Goal: Task Accomplishment & Management: Complete application form

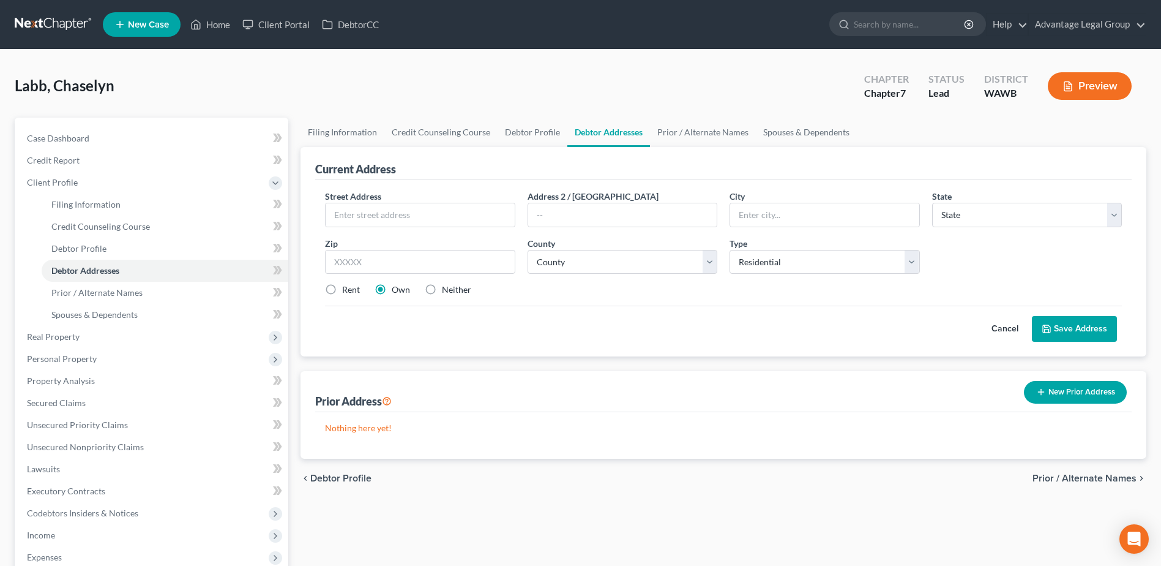
select select "0"
click at [214, 23] on link "Home" at bounding box center [210, 24] width 52 height 22
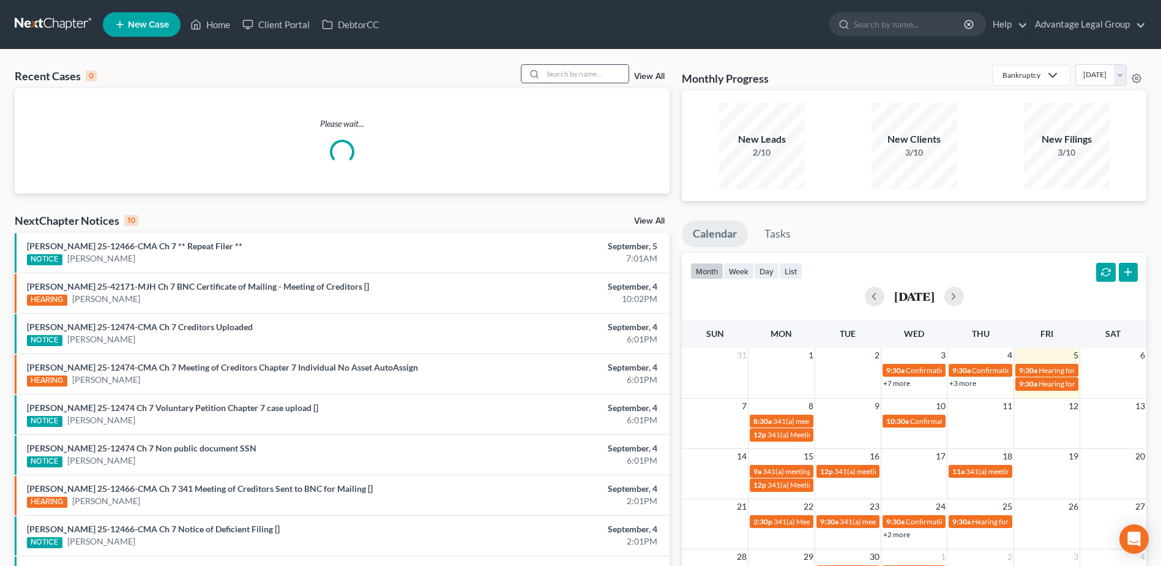
click at [552, 72] on input "search" at bounding box center [586, 74] width 86 height 18
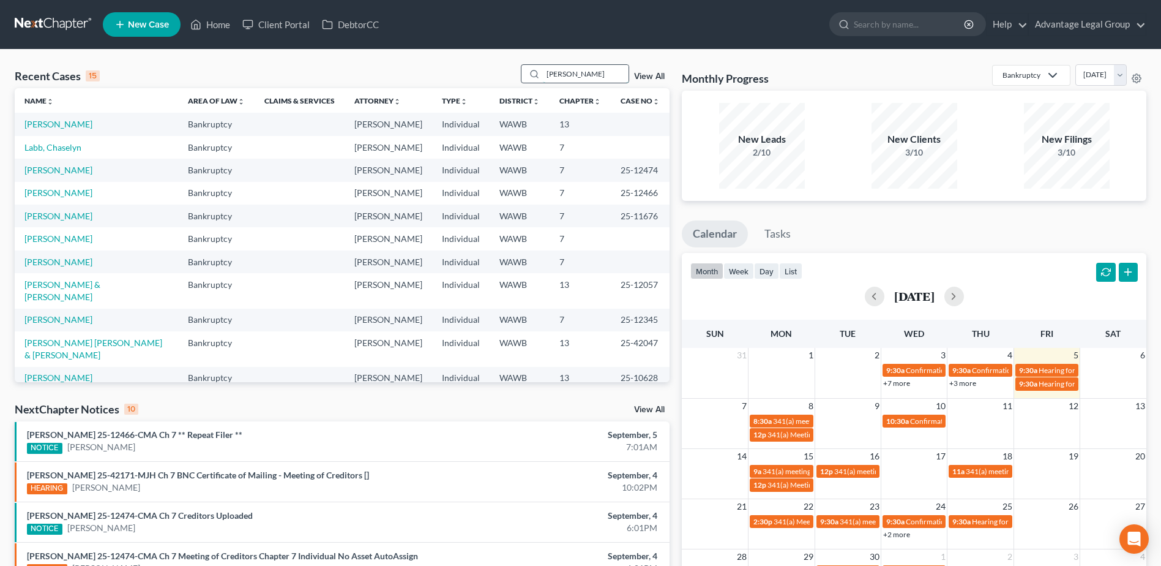
type input "[PERSON_NAME]"
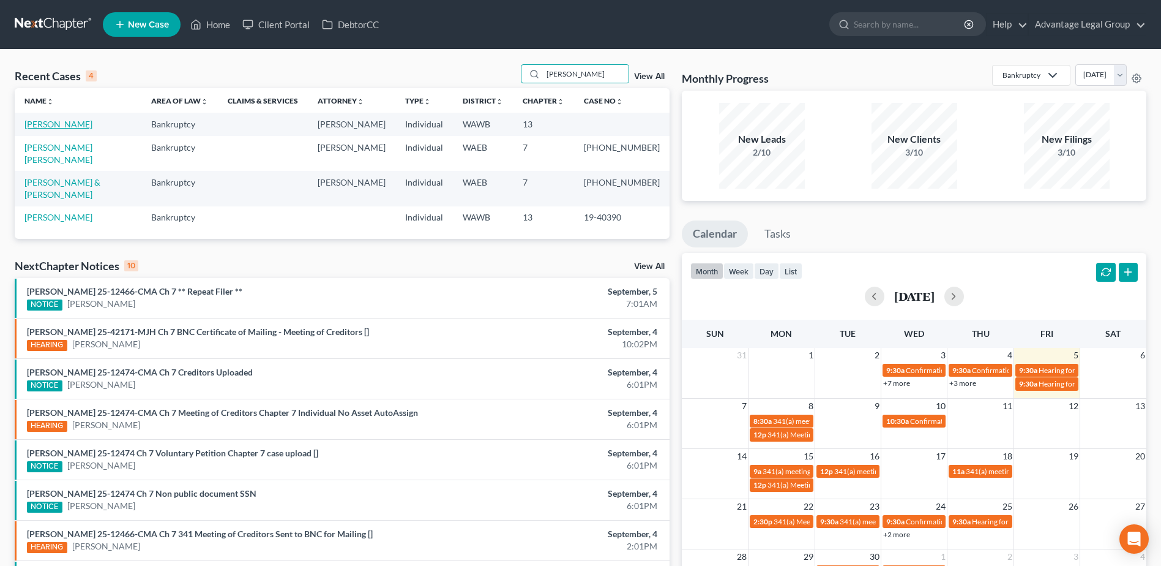
click at [42, 125] on link "[PERSON_NAME]" at bounding box center [58, 124] width 68 height 10
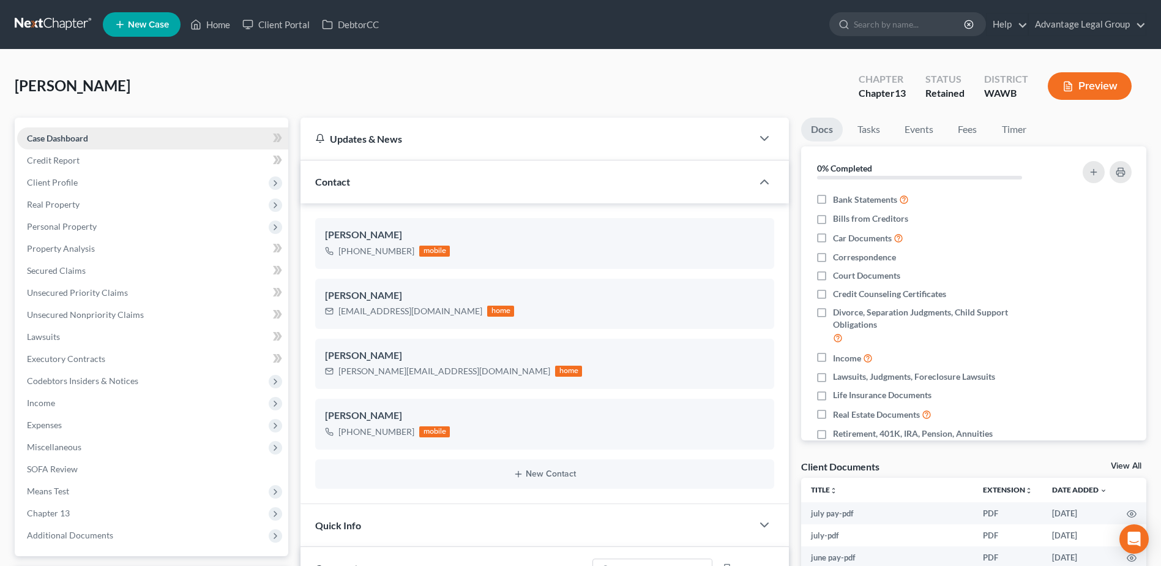
scroll to position [352, 0]
click at [48, 402] on span "Income" at bounding box center [41, 402] width 28 height 10
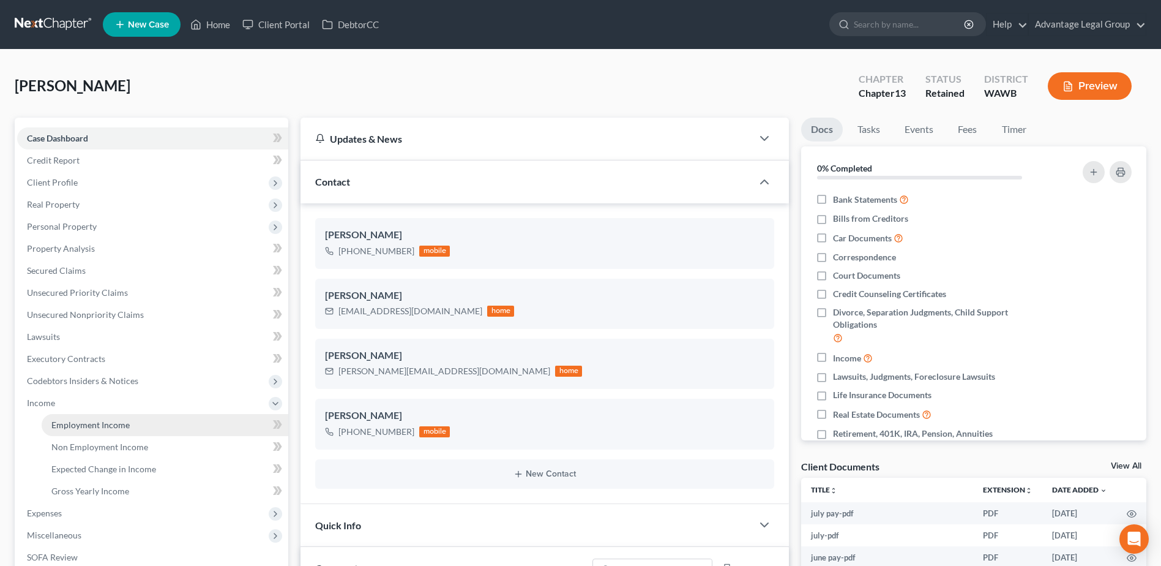
click at [84, 427] on span "Employment Income" at bounding box center [90, 424] width 78 height 10
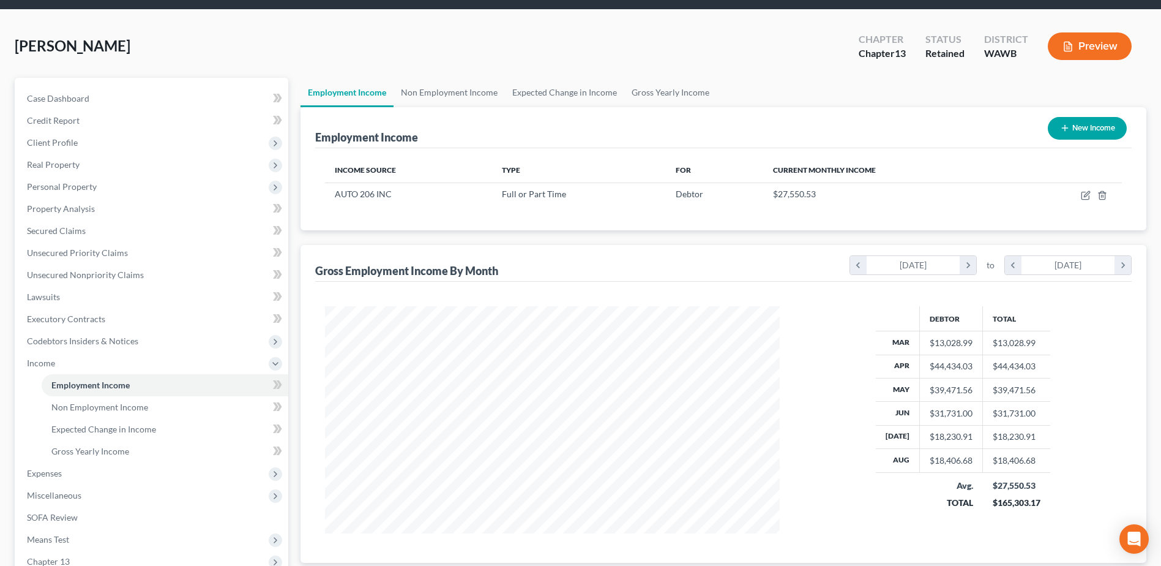
scroll to position [61, 0]
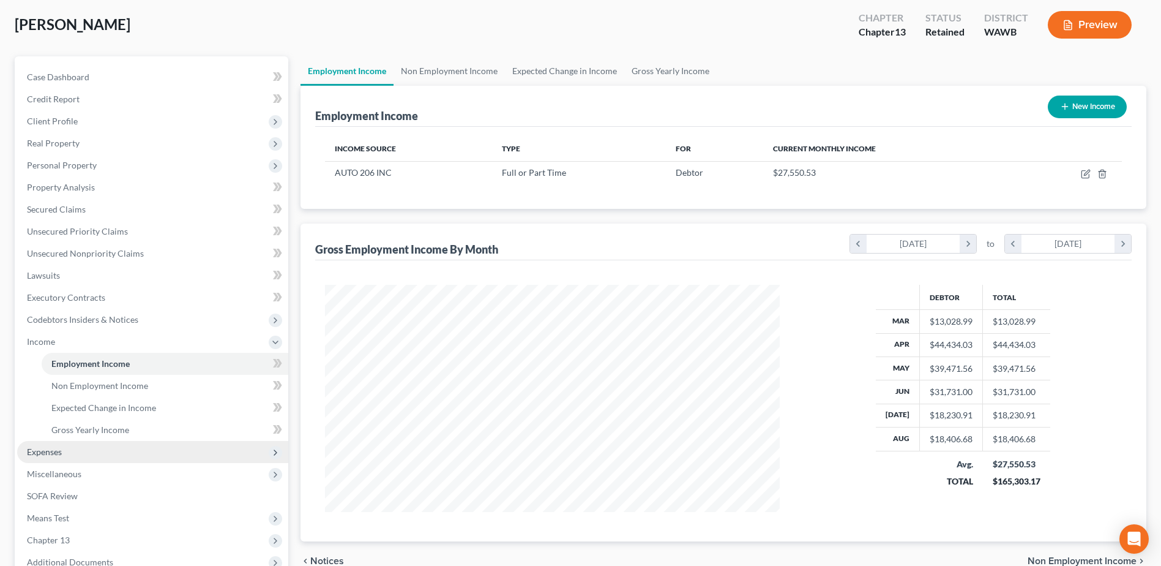
click at [53, 447] on span "Expenses" at bounding box center [44, 451] width 35 height 10
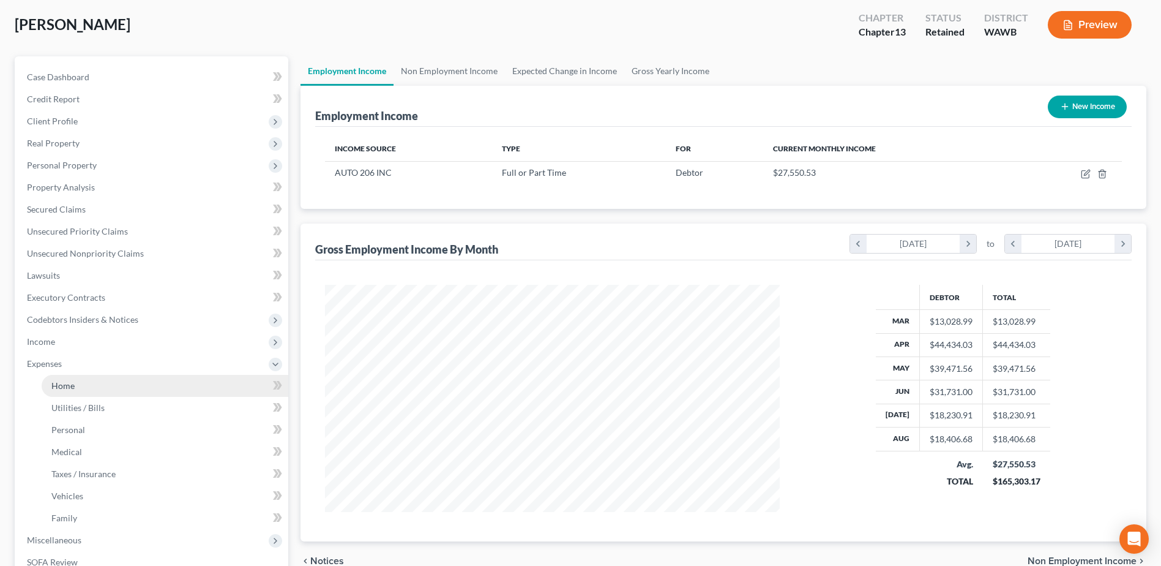
click at [63, 389] on span "Home" at bounding box center [62, 385] width 23 height 10
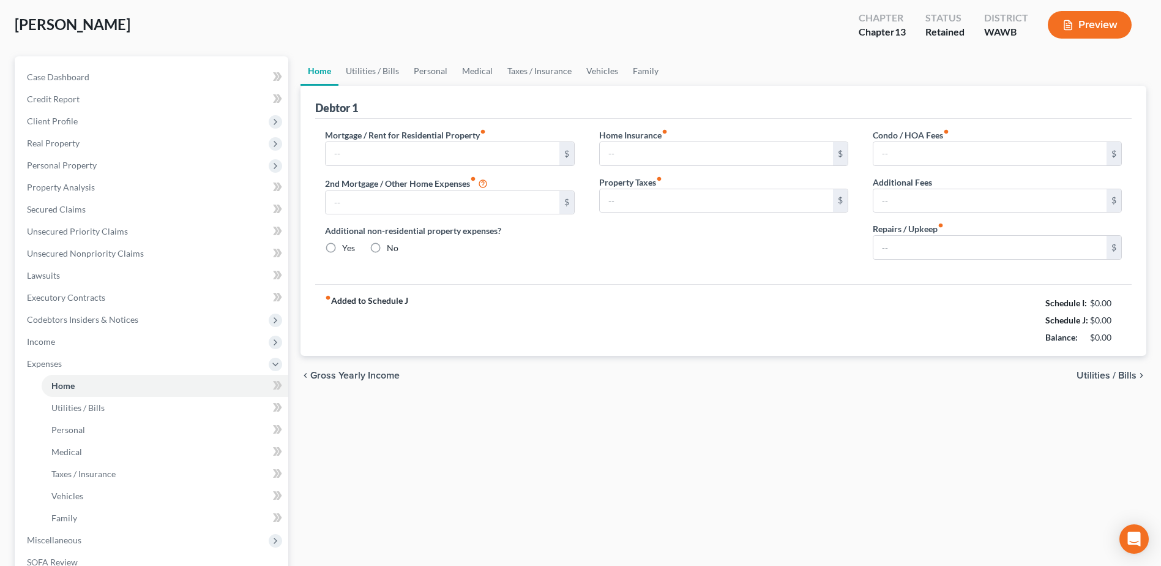
scroll to position [12, 0]
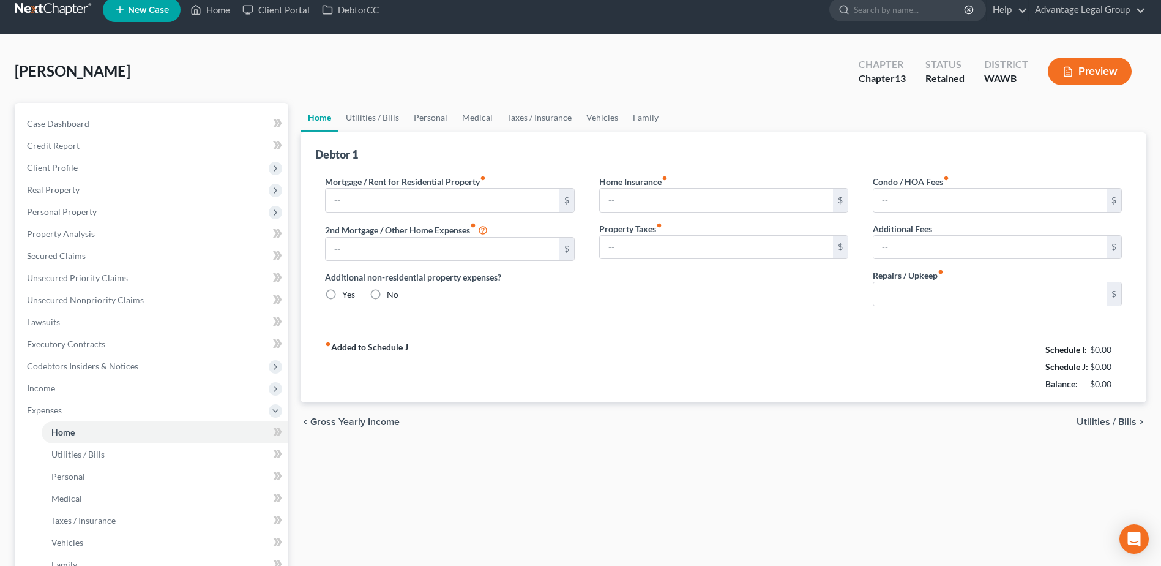
type input "5,500.00"
type input "0.00"
radio input "true"
type input "30.00"
type input "0.00"
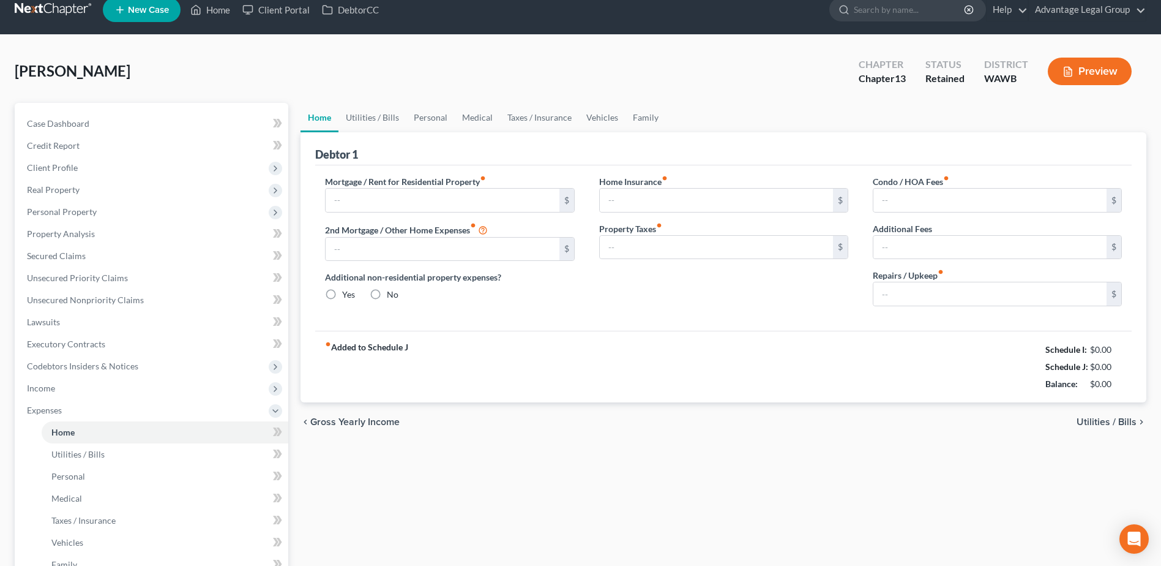
type input "0.00"
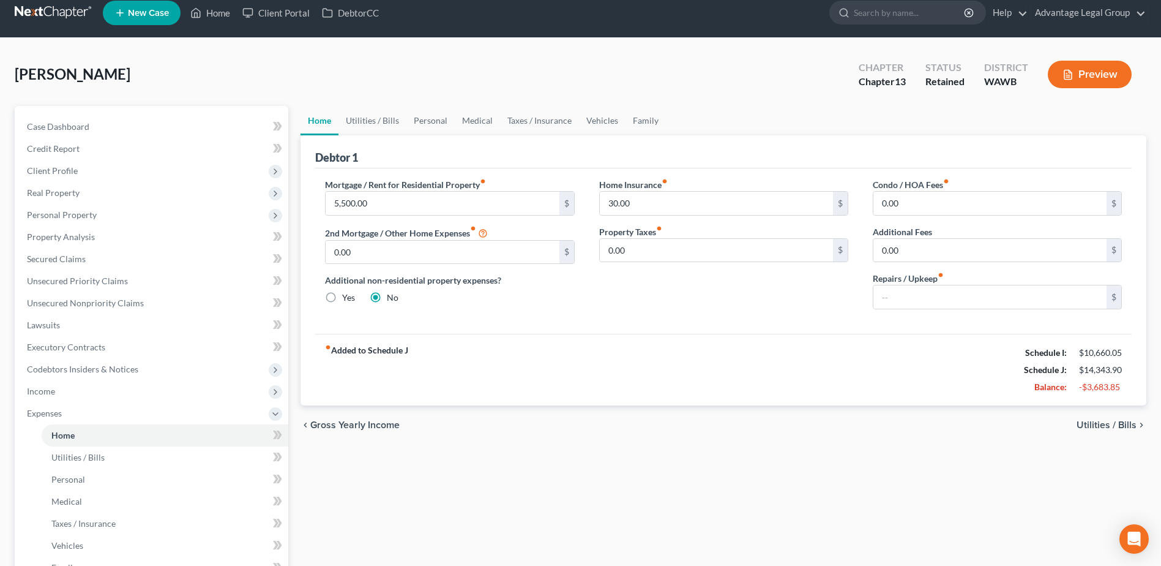
scroll to position [0, 0]
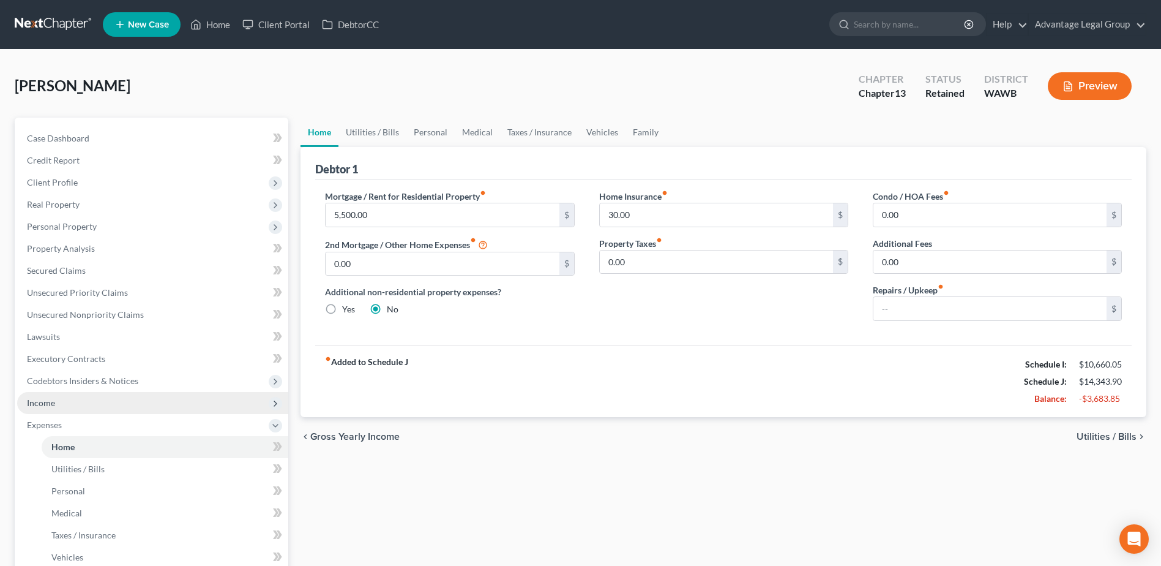
click at [41, 405] on span "Income" at bounding box center [41, 402] width 28 height 10
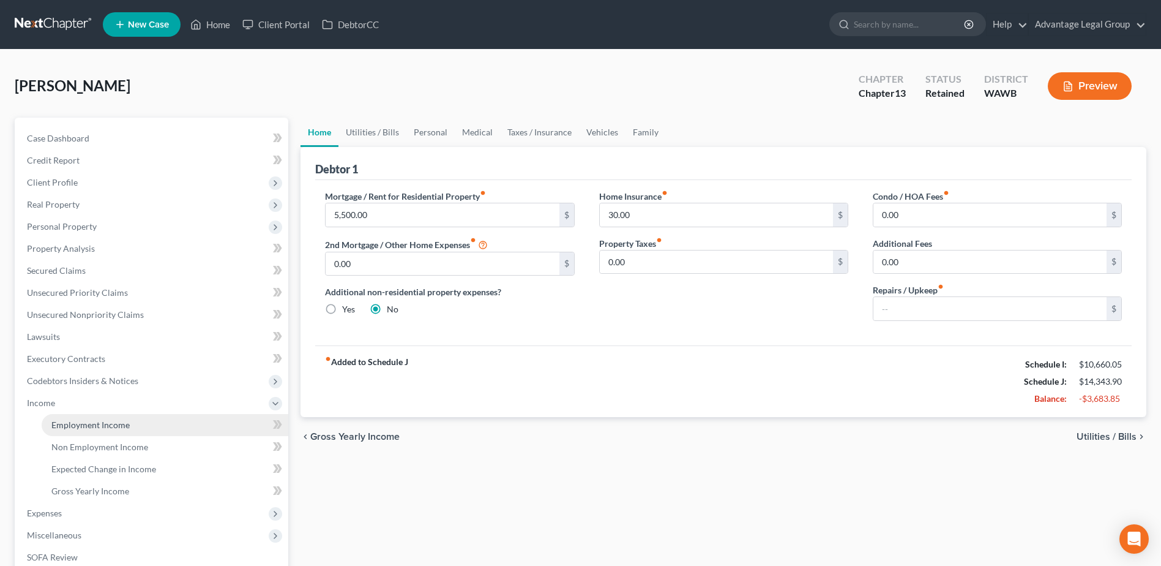
click at [71, 427] on span "Employment Income" at bounding box center [90, 424] width 78 height 10
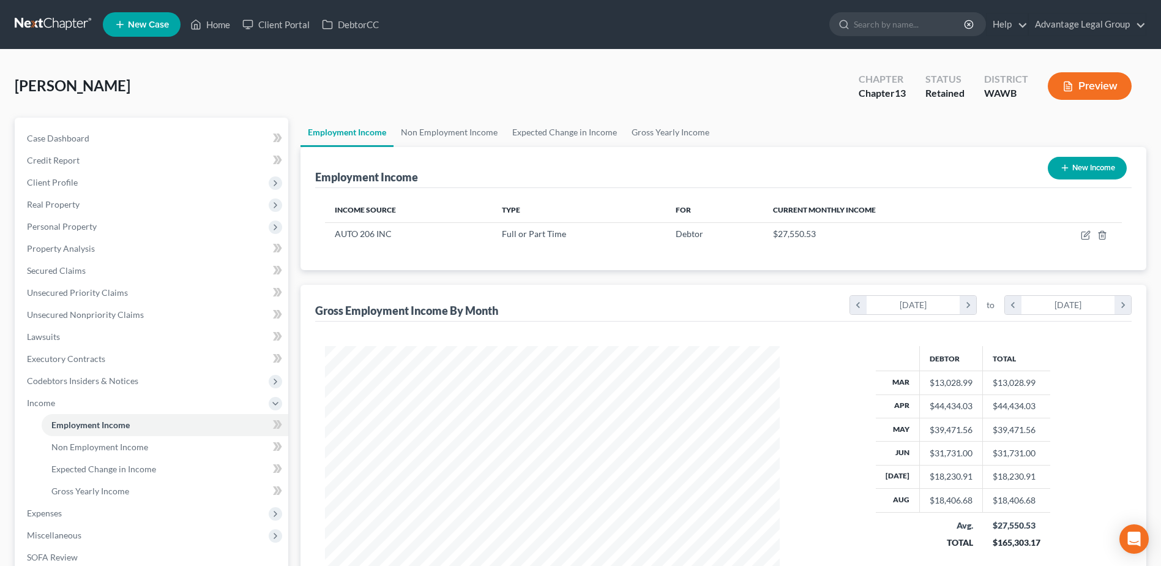
scroll to position [227, 479]
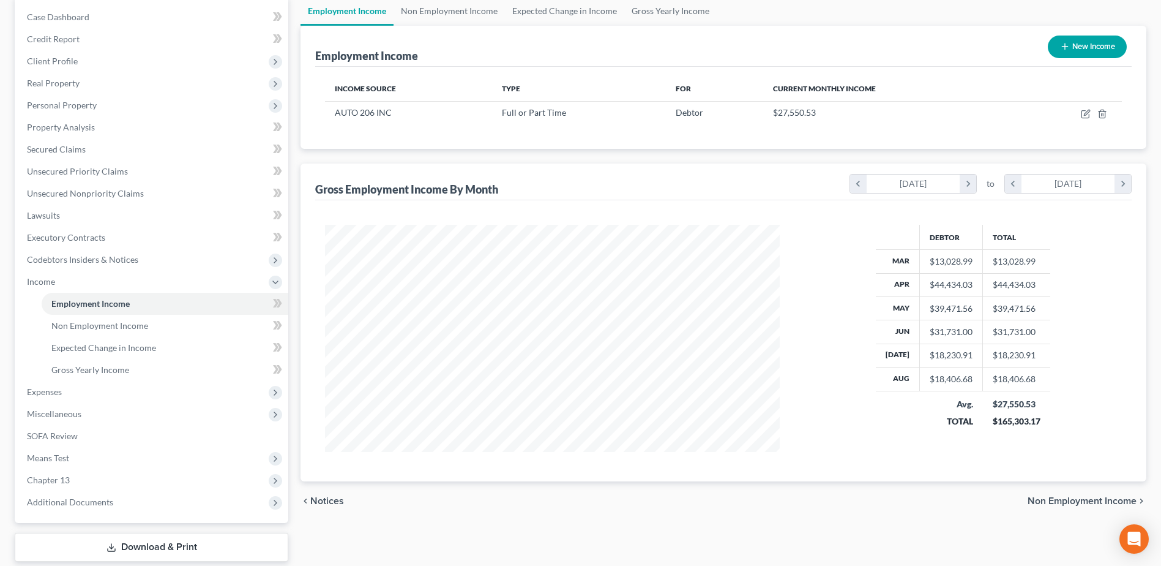
scroll to position [122, 0]
click at [45, 393] on span "Expenses" at bounding box center [44, 390] width 35 height 10
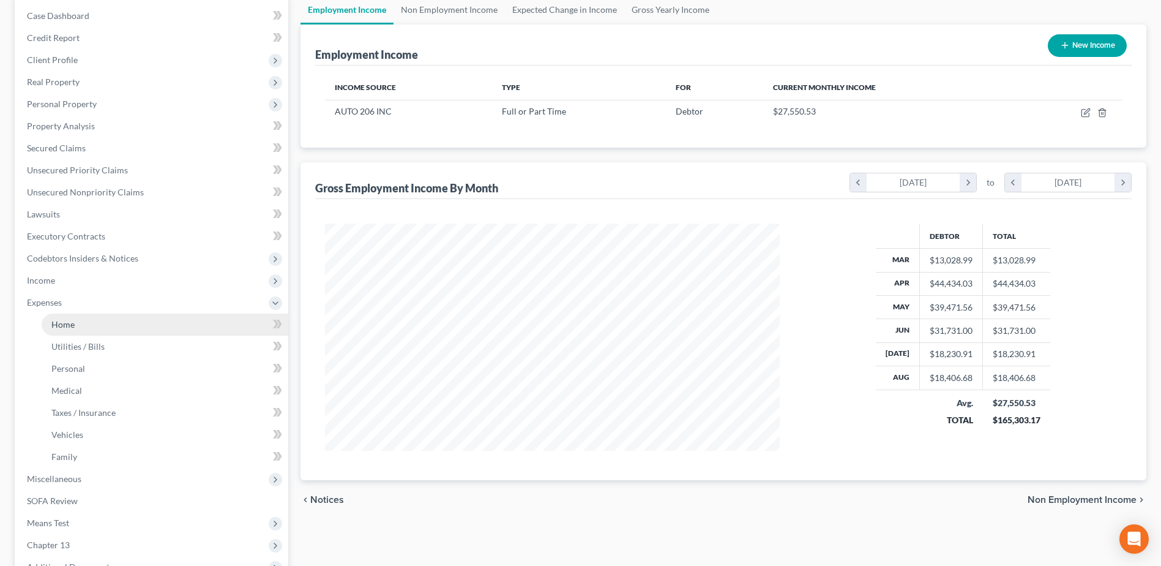
click at [61, 327] on span "Home" at bounding box center [62, 324] width 23 height 10
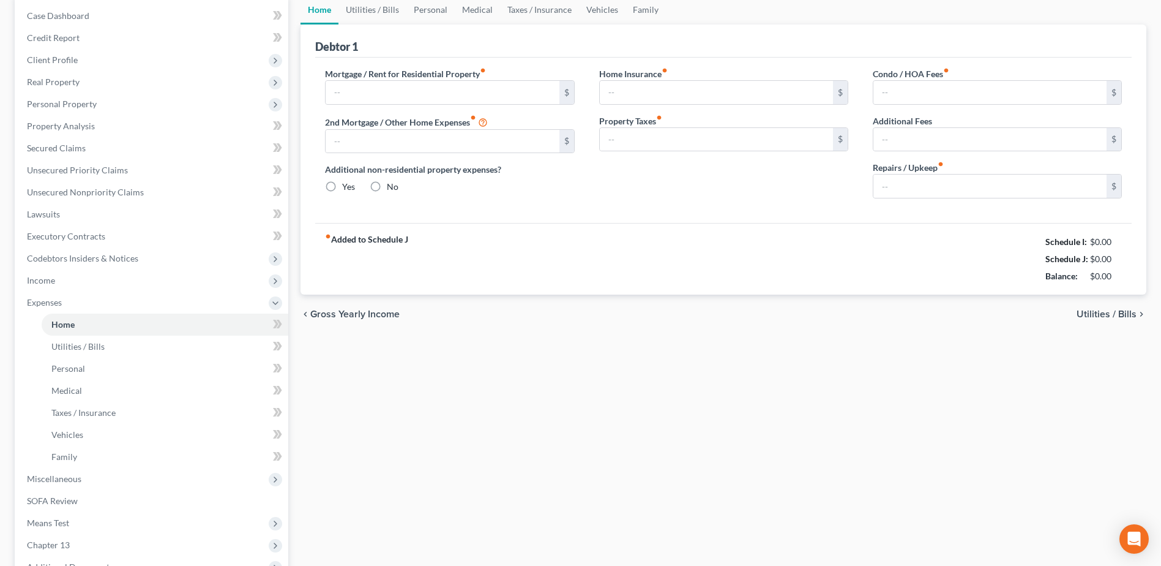
type input "5,500.00"
type input "0.00"
radio input "true"
type input "30.00"
type input "0.00"
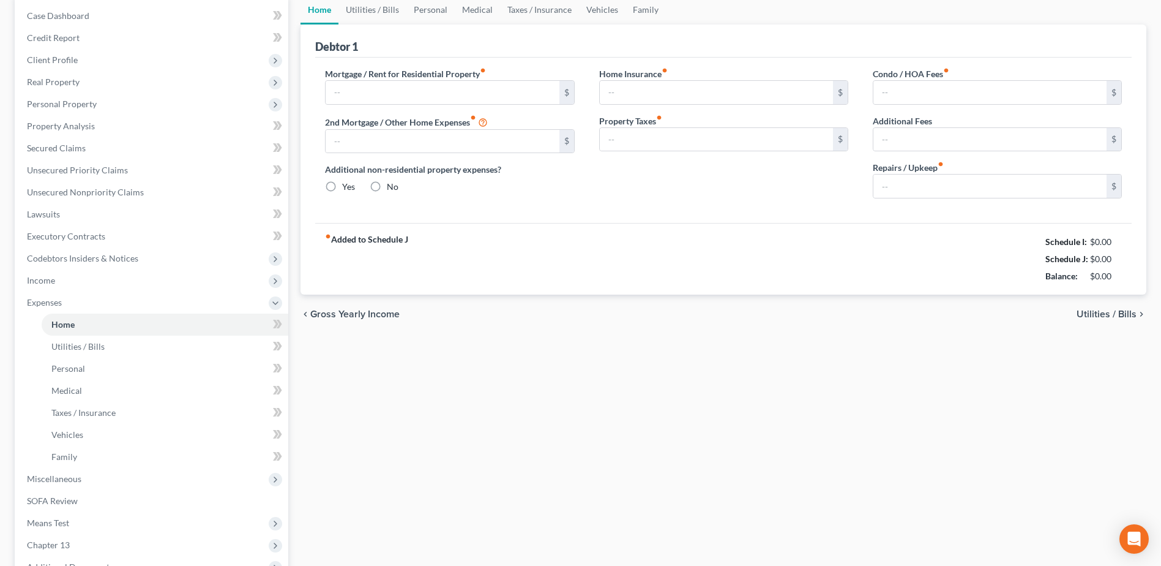
type input "0.00"
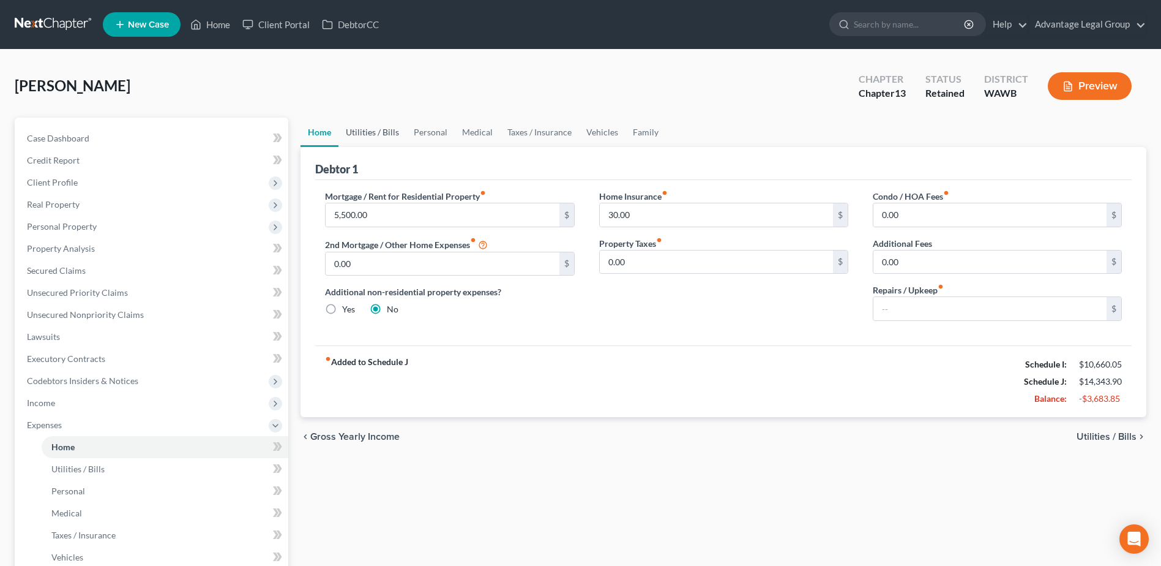
click at [362, 133] on link "Utilities / Bills" at bounding box center [373, 132] width 68 height 29
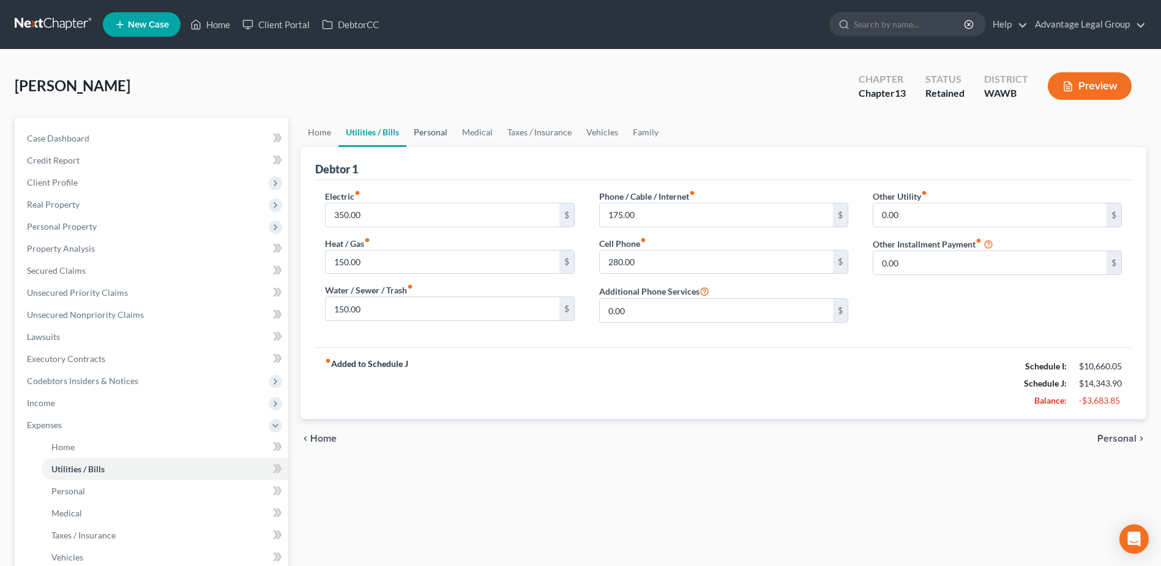
click at [423, 133] on link "Personal" at bounding box center [430, 132] width 48 height 29
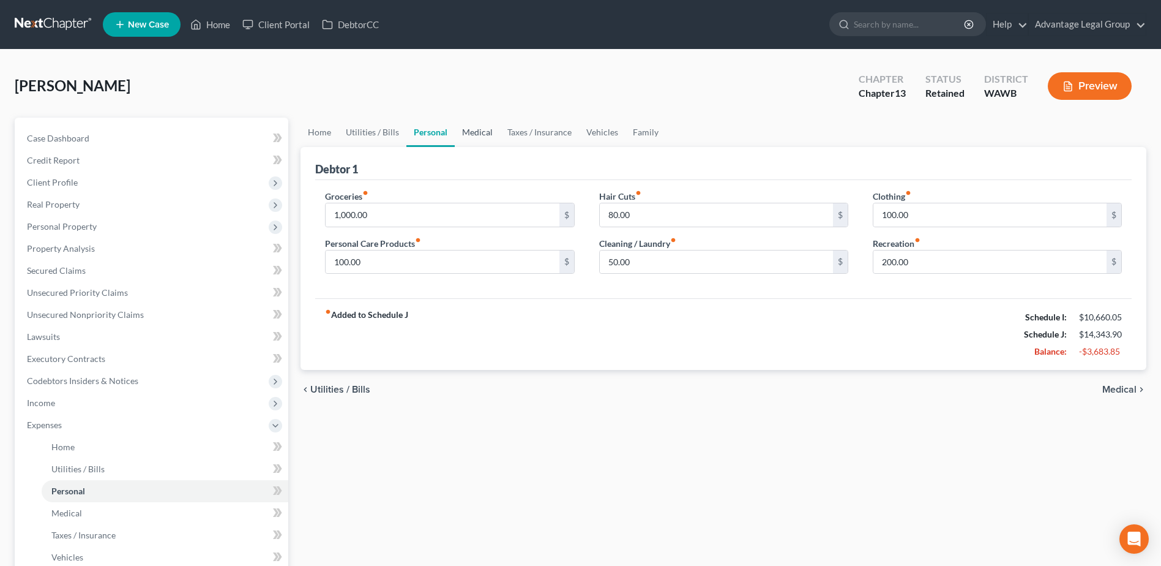
click at [470, 132] on link "Medical" at bounding box center [477, 132] width 45 height 29
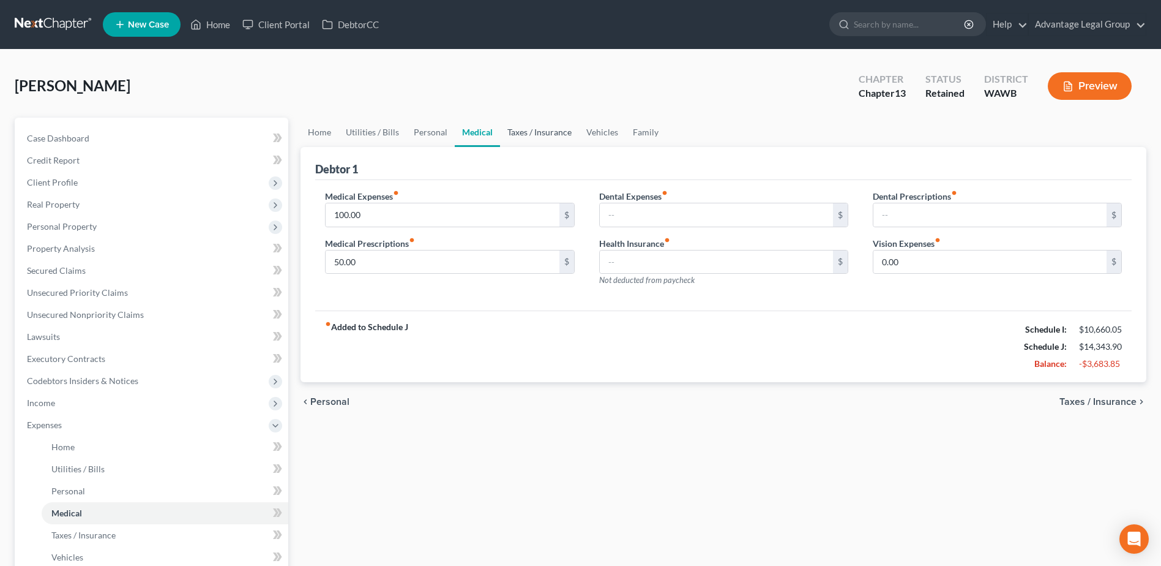
click at [533, 133] on link "Taxes / Insurance" at bounding box center [539, 132] width 79 height 29
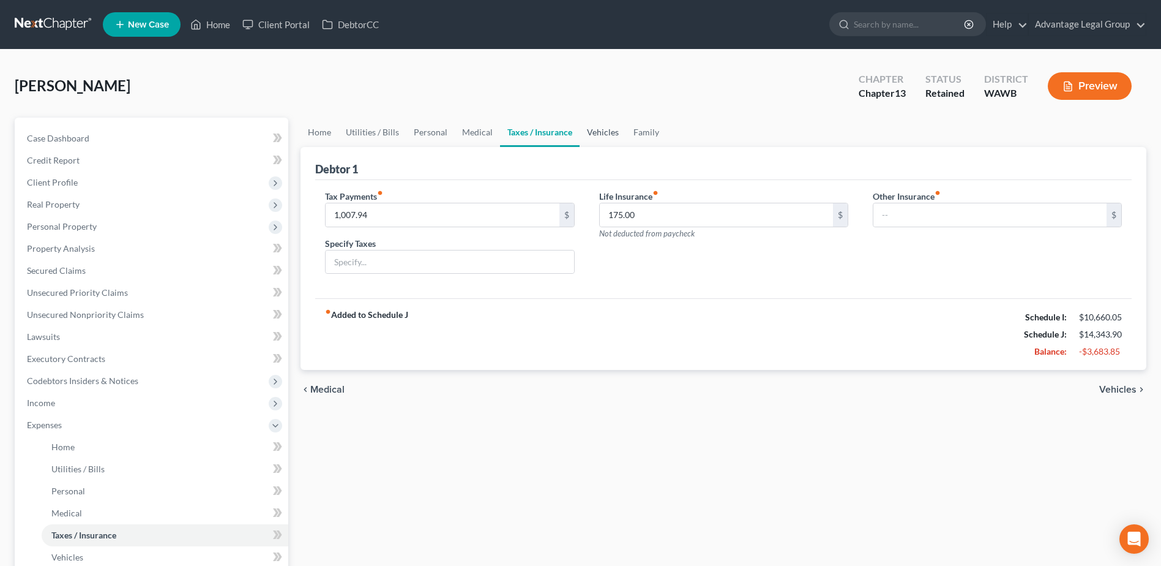
click at [594, 130] on link "Vehicles" at bounding box center [603, 132] width 47 height 29
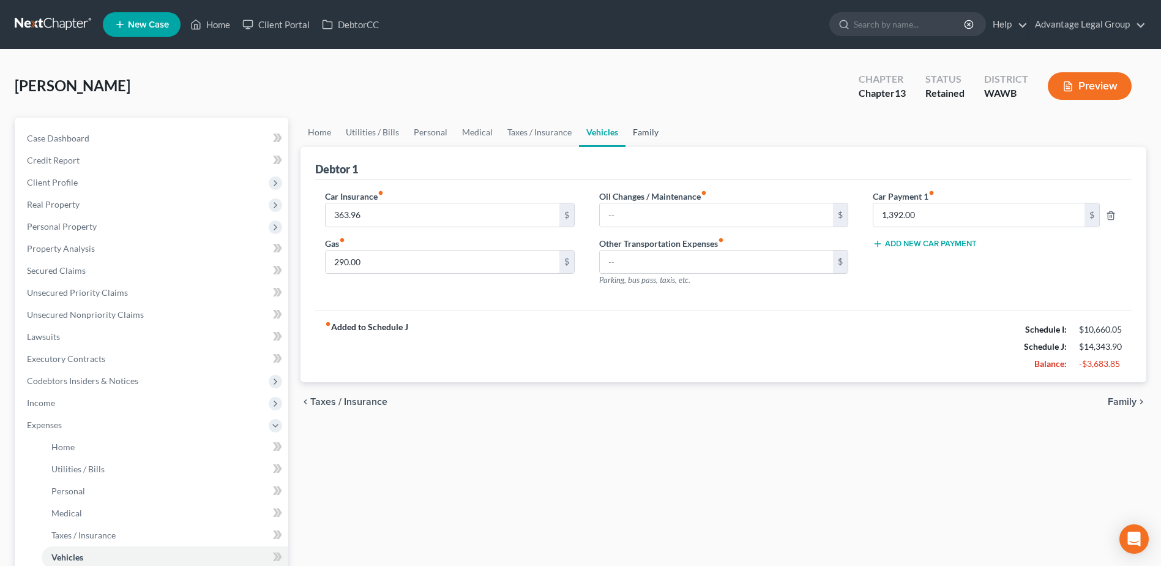
click at [647, 133] on link "Family" at bounding box center [646, 132] width 40 height 29
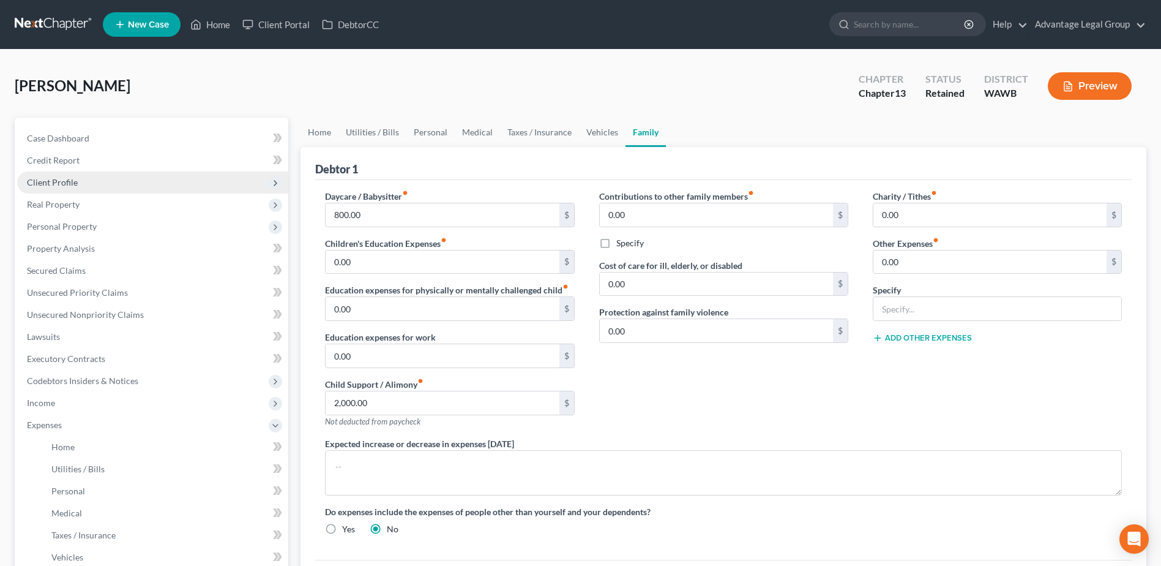
click at [54, 185] on span "Client Profile" at bounding box center [52, 182] width 51 height 10
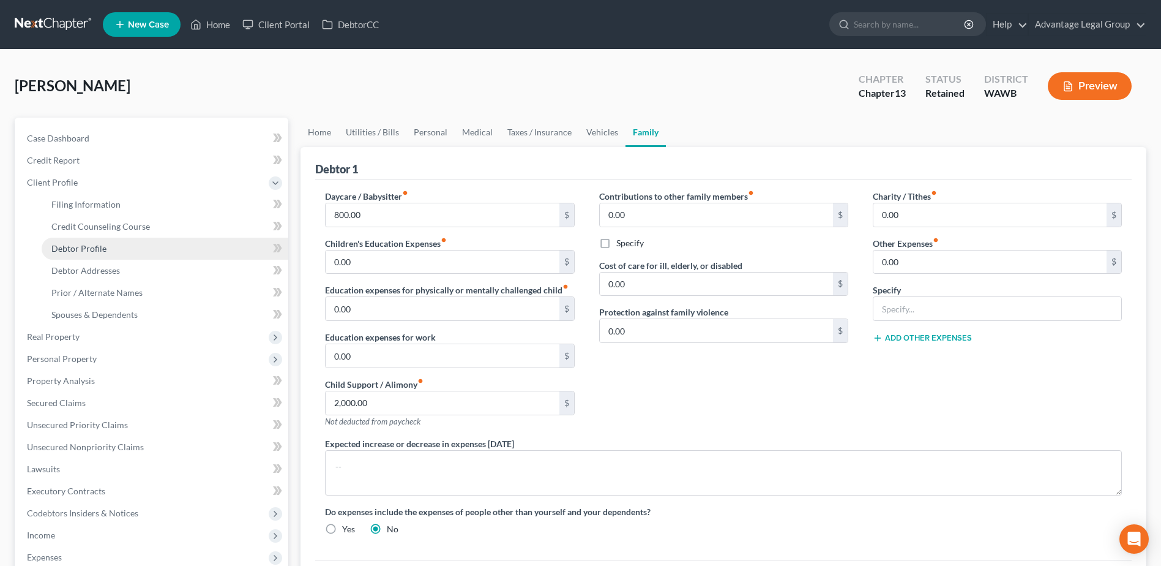
click at [83, 247] on span "Debtor Profile" at bounding box center [78, 248] width 55 height 10
select select "0"
select select "2"
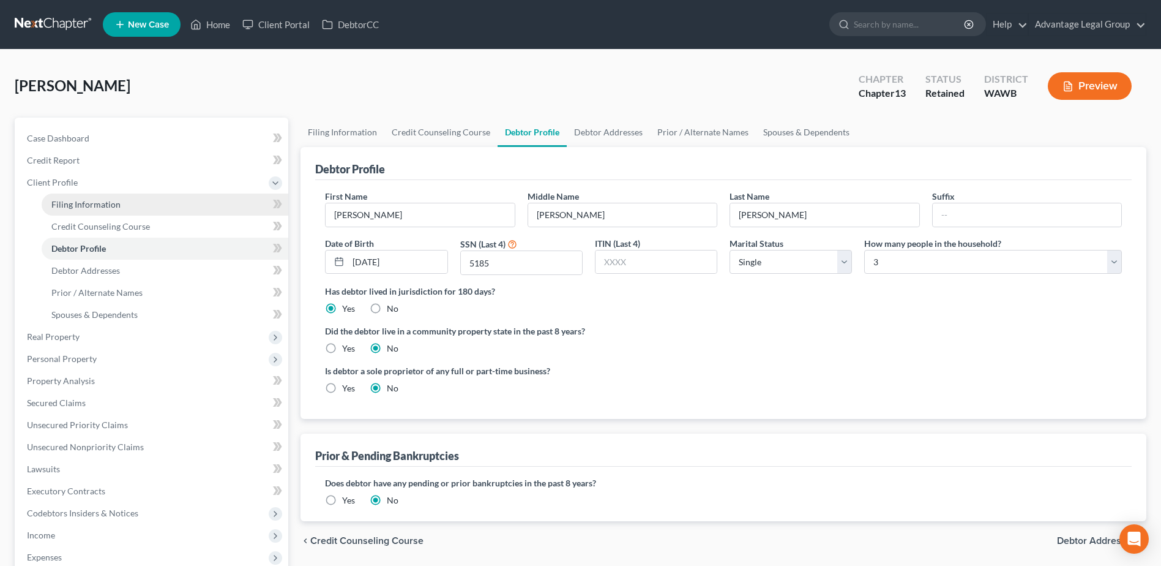
click at [73, 209] on span "Filing Information" at bounding box center [85, 204] width 69 height 10
select select "1"
select select "0"
select select "3"
select select "50"
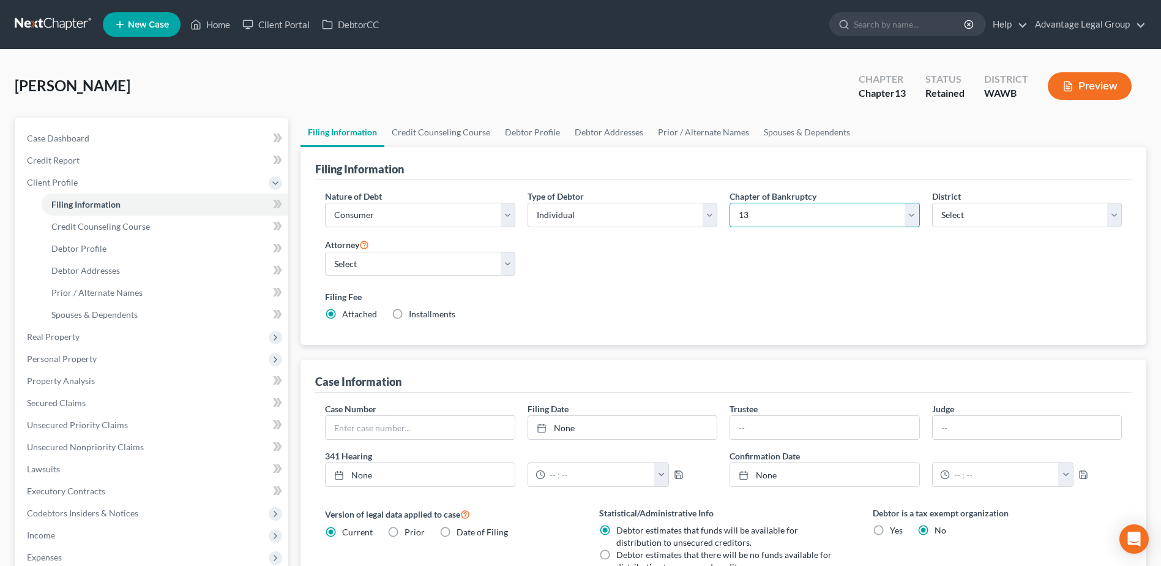
click at [918, 221] on select "Select 7 11 12 13" at bounding box center [825, 215] width 190 height 24
select select "0"
click at [730, 203] on select "Select 7 11 12 13" at bounding box center [825, 215] width 190 height 24
click at [964, 283] on div "Nature of Debt Select Business Consumer Other Nature of Business Select Clearin…" at bounding box center [723, 260] width 809 height 141
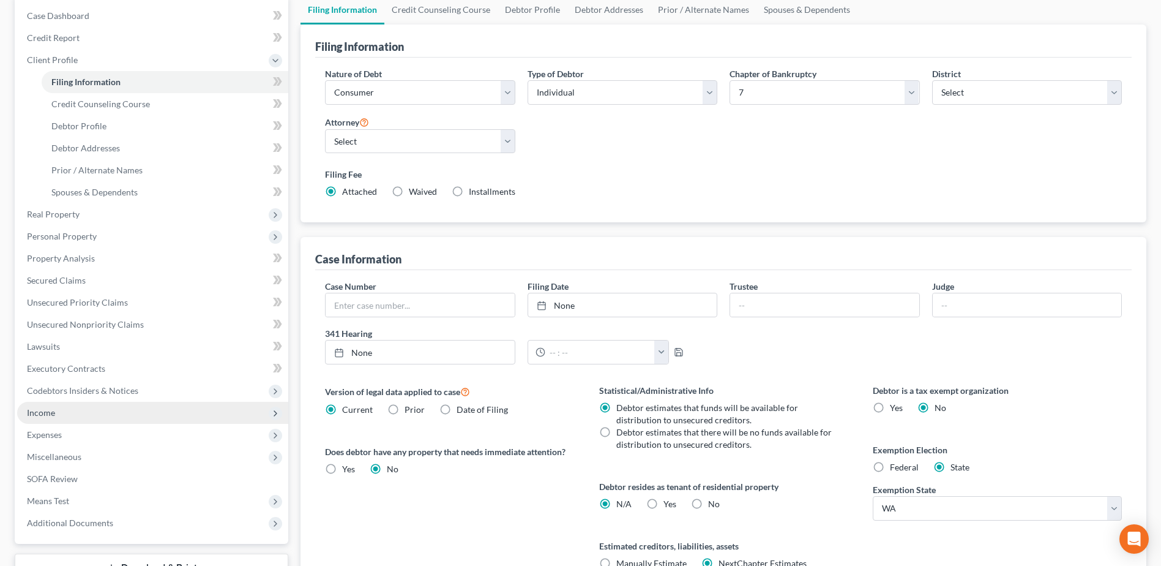
click at [41, 410] on span "Income" at bounding box center [41, 412] width 28 height 10
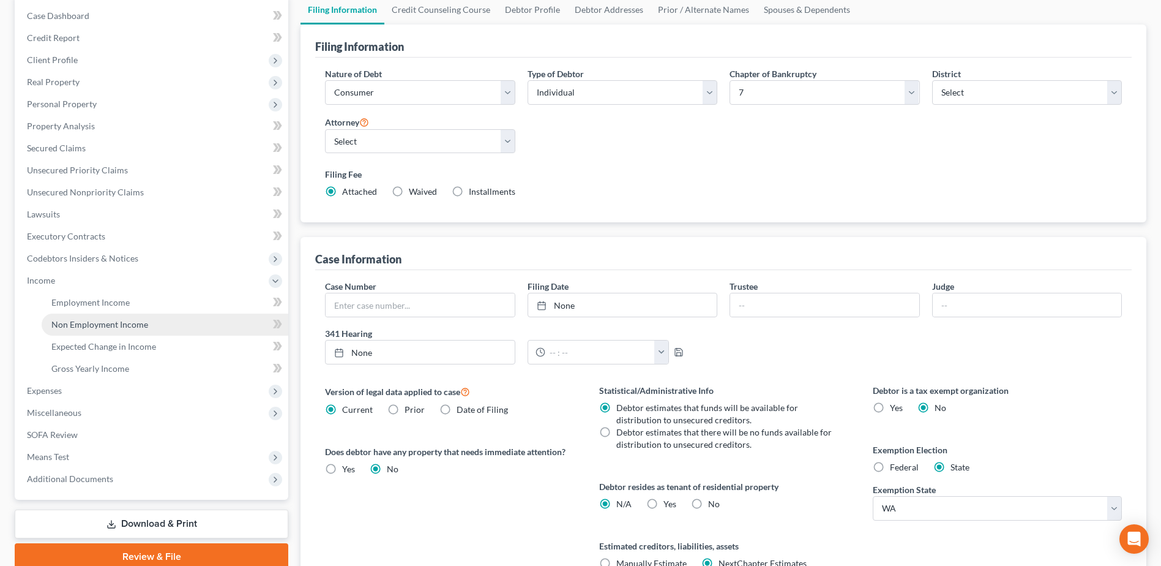
click at [84, 323] on span "Non Employment Income" at bounding box center [99, 324] width 97 height 10
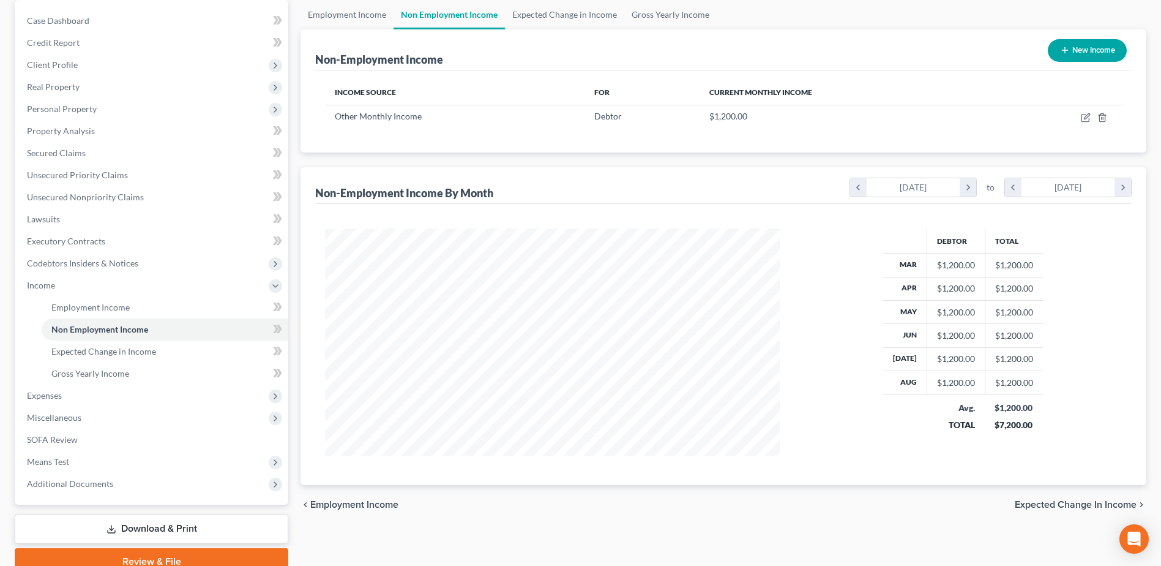
scroll to position [173, 0]
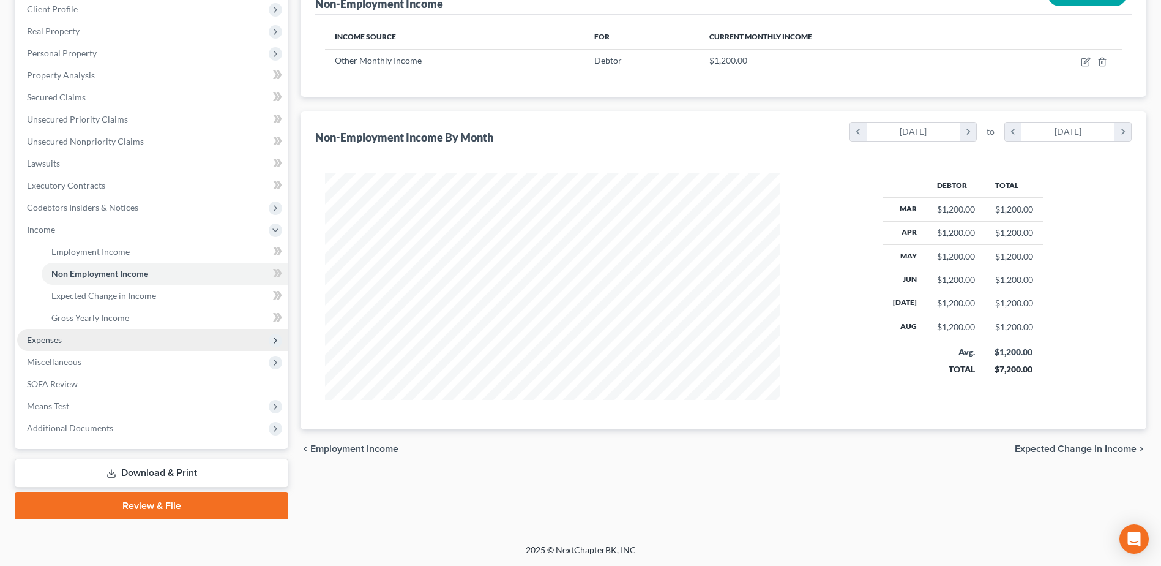
click at [45, 341] on span "Expenses" at bounding box center [44, 339] width 35 height 10
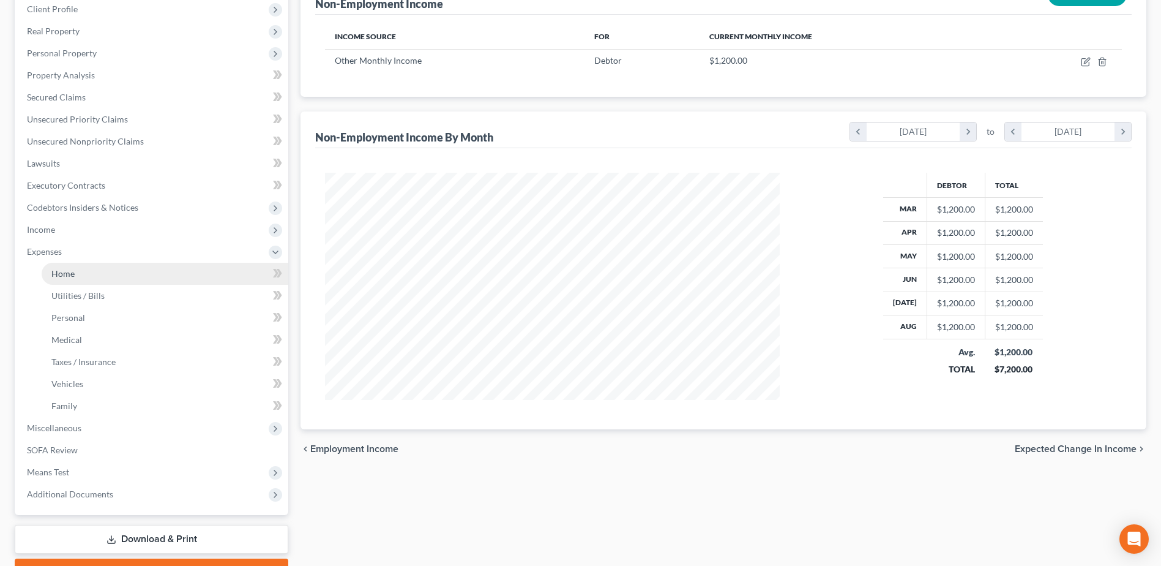
click at [66, 275] on span "Home" at bounding box center [62, 273] width 23 height 10
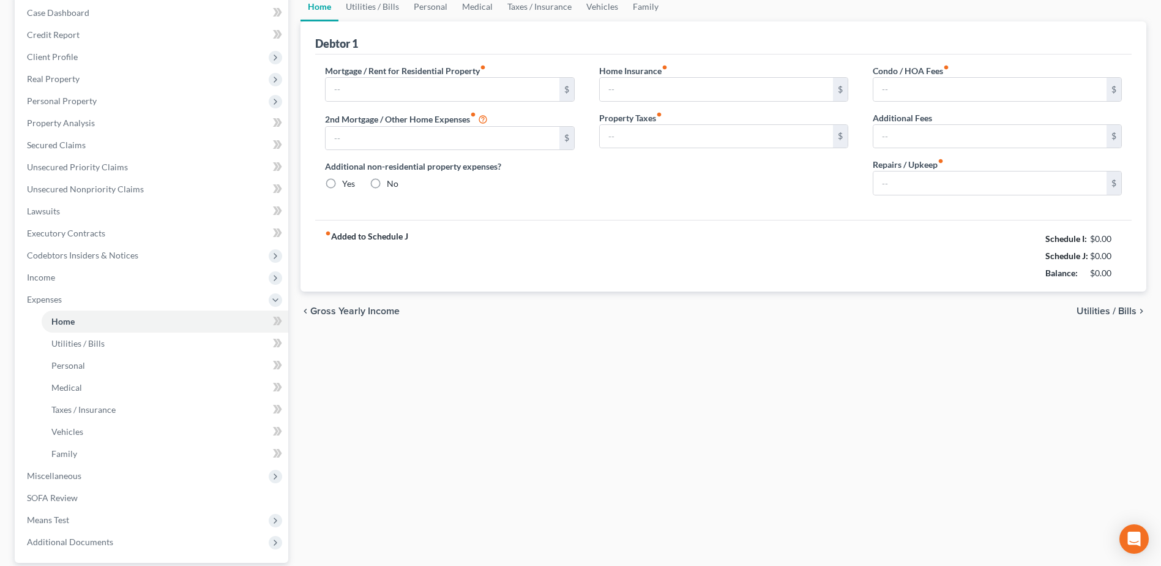
type input "5,500.00"
type input "0.00"
radio input "true"
type input "30.00"
type input "0.00"
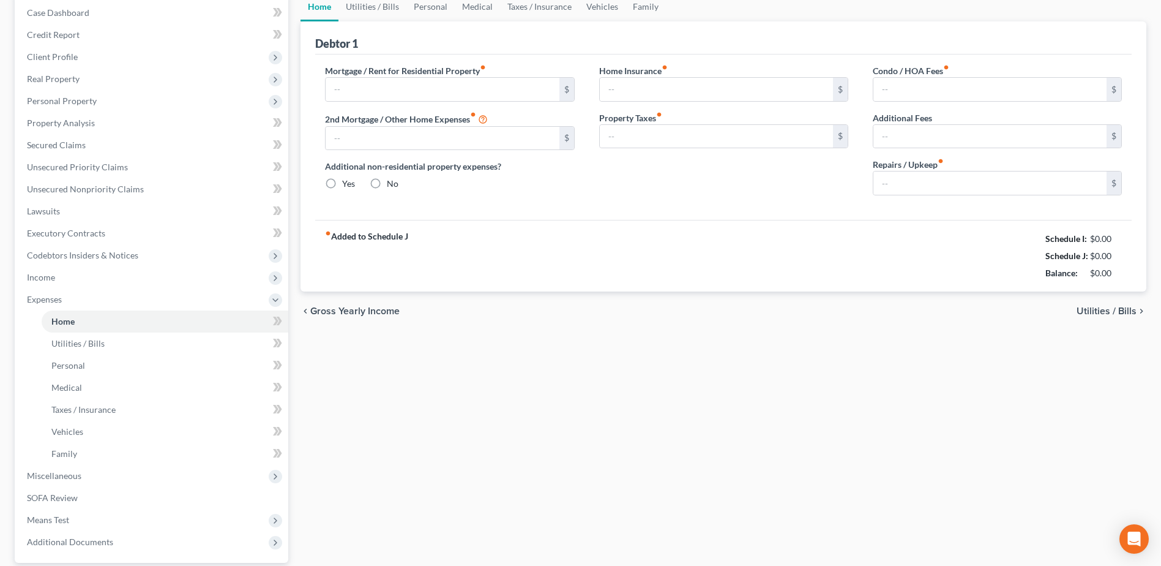
type input "0.00"
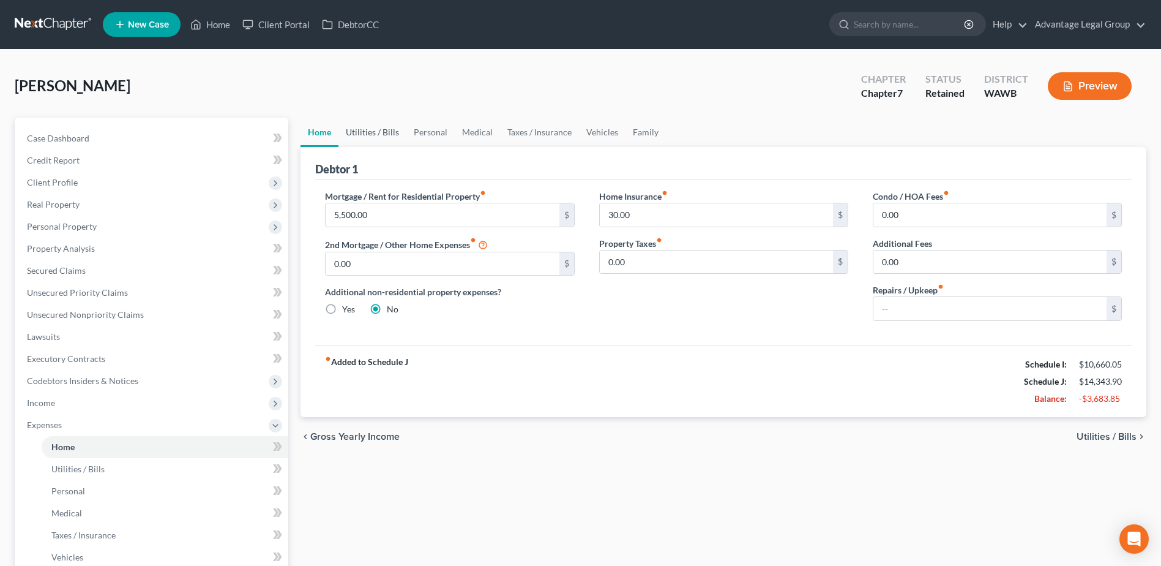
click at [356, 134] on link "Utilities / Bills" at bounding box center [373, 132] width 68 height 29
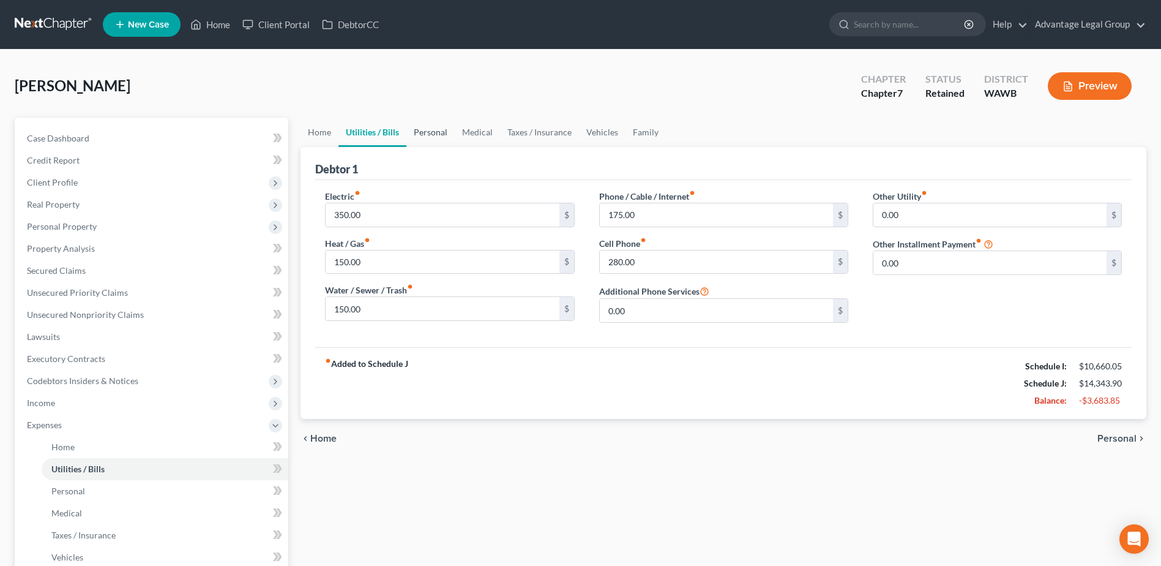
click at [432, 138] on link "Personal" at bounding box center [430, 132] width 48 height 29
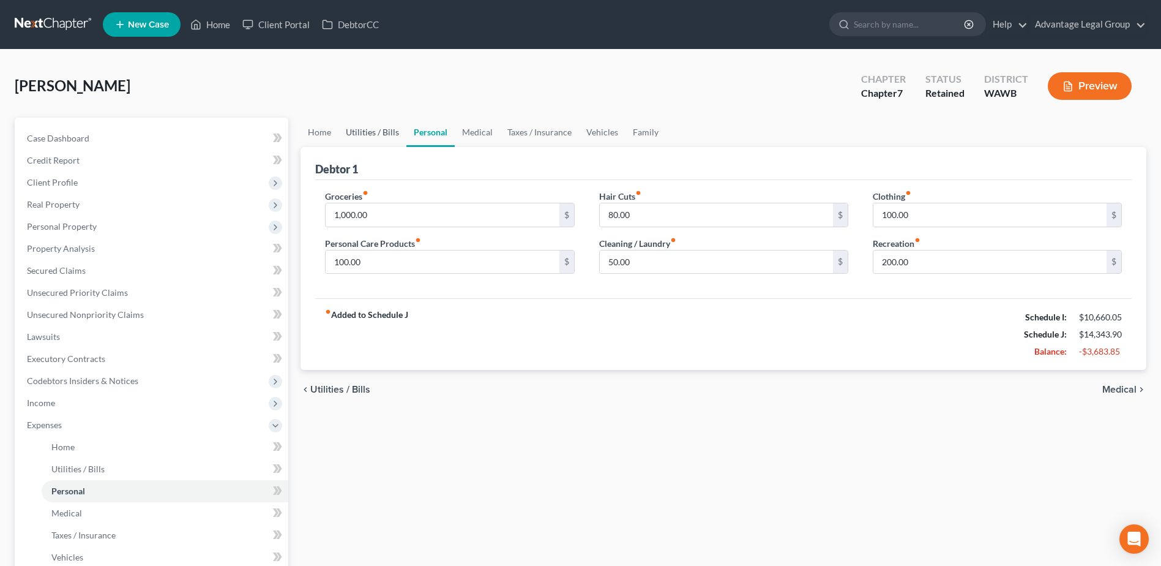
click at [378, 136] on link "Utilities / Bills" at bounding box center [373, 132] width 68 height 29
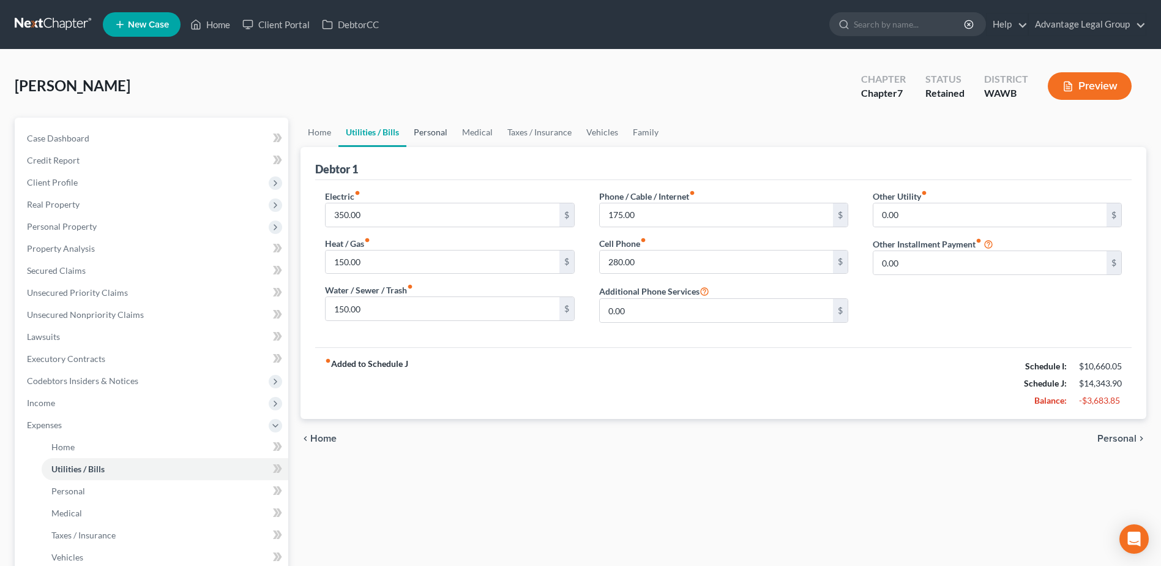
click at [436, 133] on link "Personal" at bounding box center [430, 132] width 48 height 29
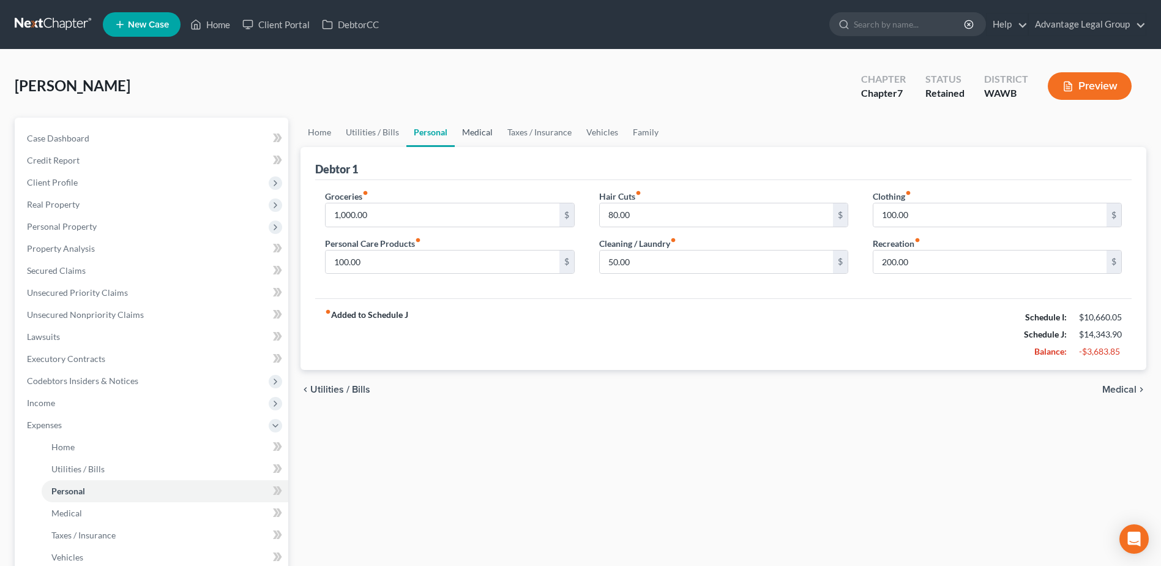
click at [472, 132] on link "Medical" at bounding box center [477, 132] width 45 height 29
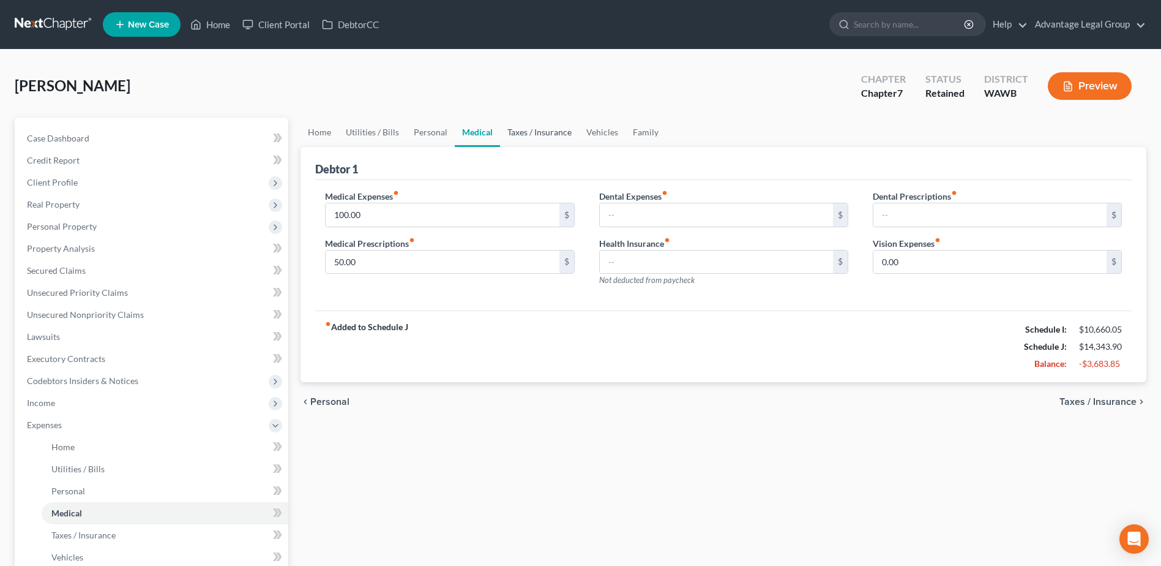
click at [542, 132] on link "Taxes / Insurance" at bounding box center [539, 132] width 79 height 29
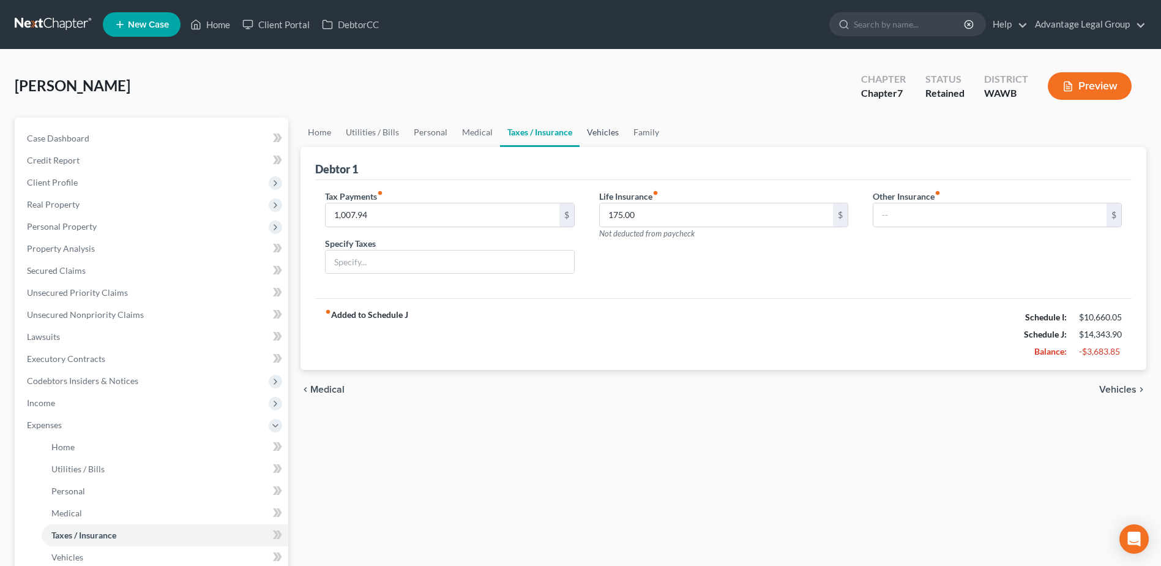
click at [593, 130] on link "Vehicles" at bounding box center [603, 132] width 47 height 29
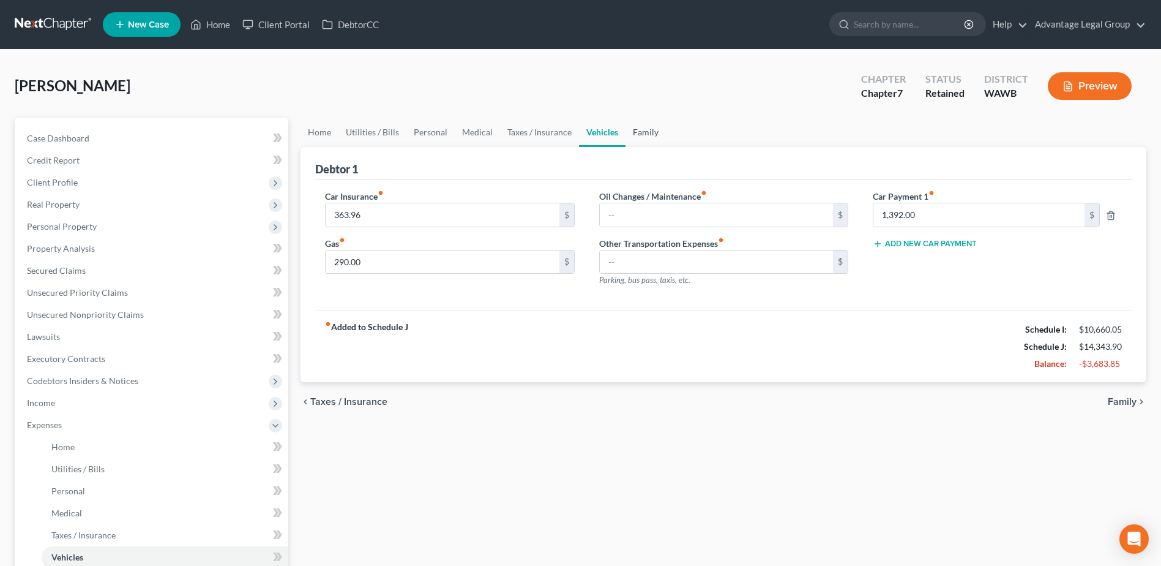
click at [640, 133] on link "Family" at bounding box center [646, 132] width 40 height 29
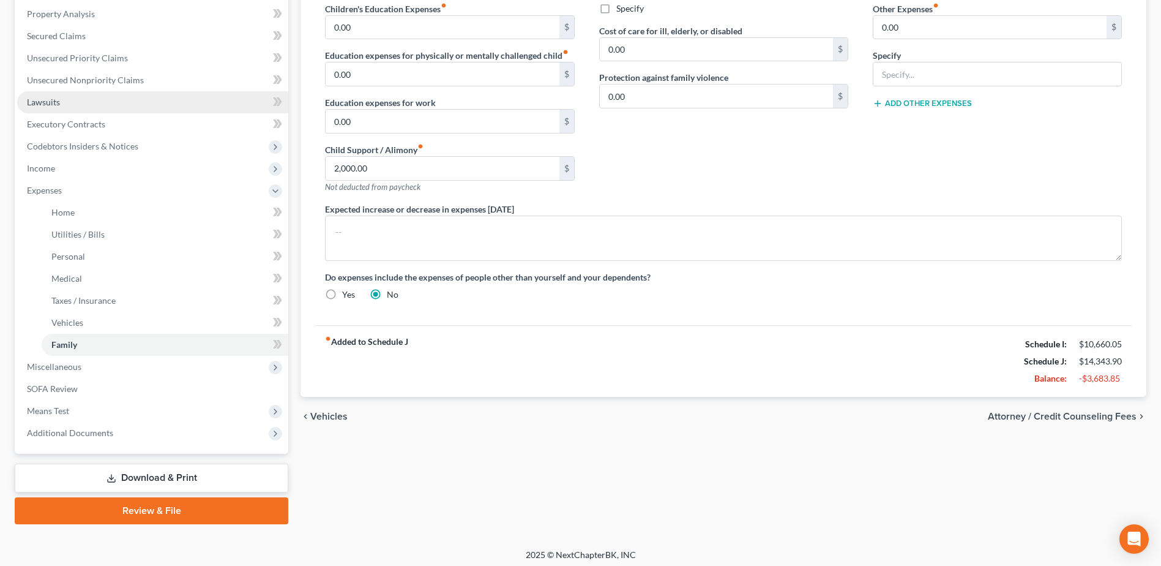
scroll to position [239, 0]
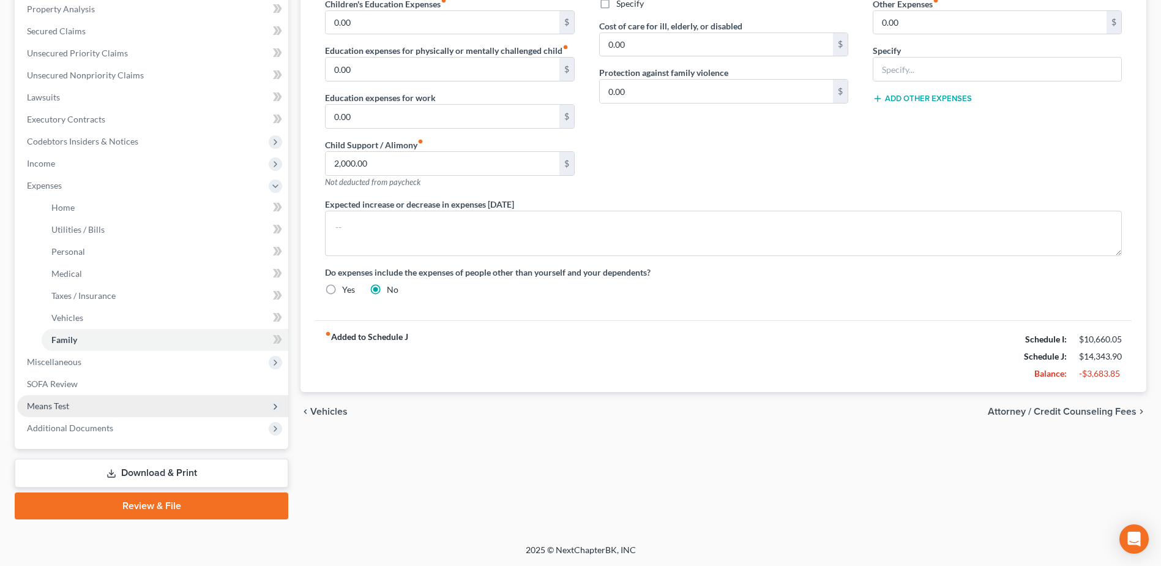
click at [59, 404] on span "Means Test" at bounding box center [48, 405] width 42 height 10
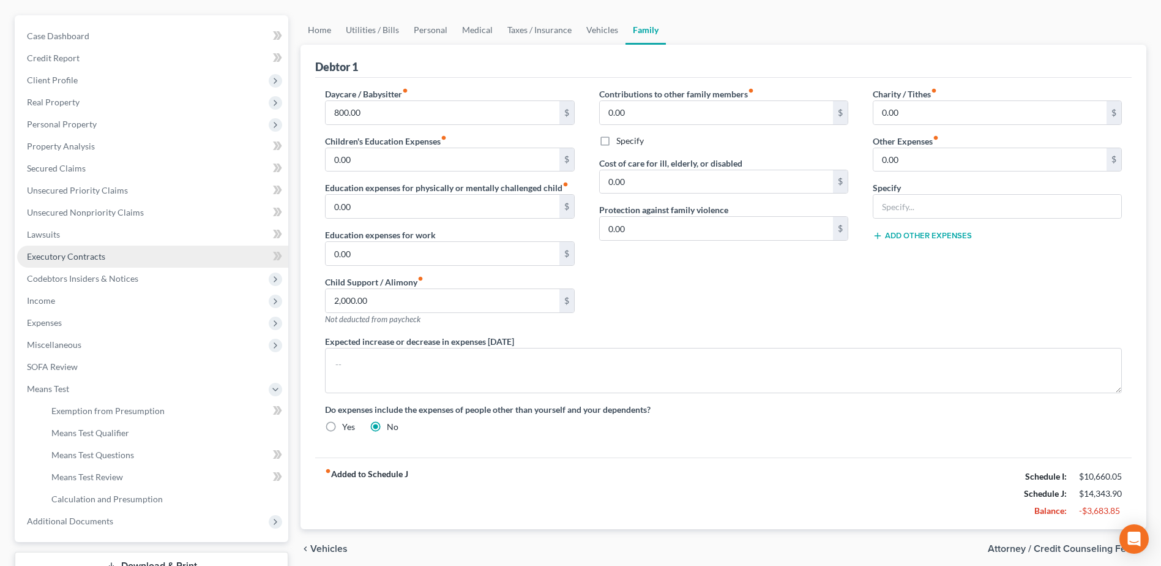
scroll to position [0, 0]
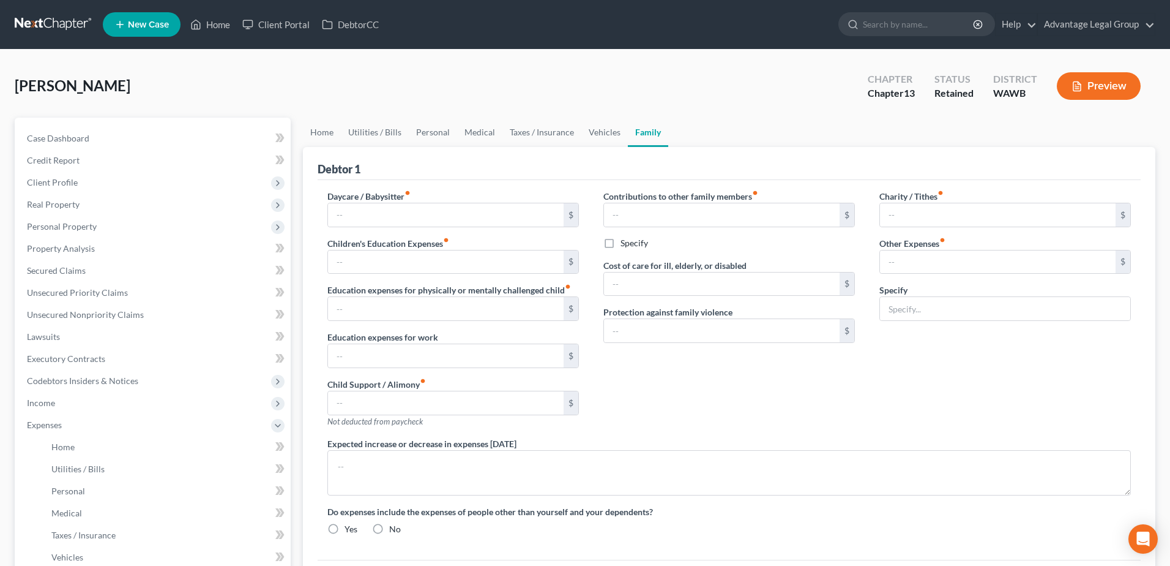
type input "800.00"
type input "0.00"
type input "2,000.00"
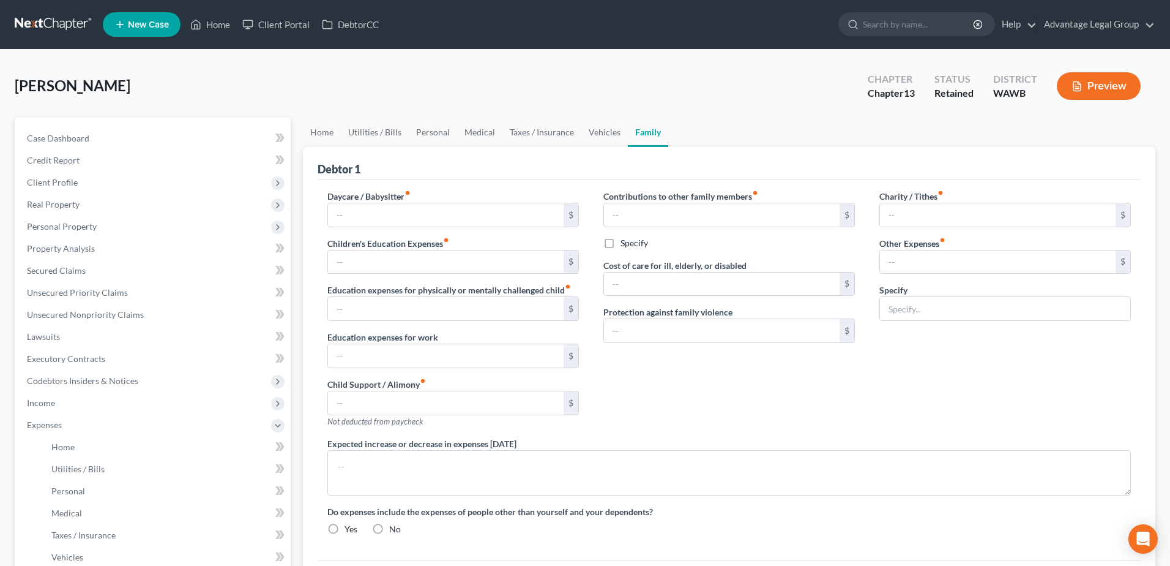
type input "0.00"
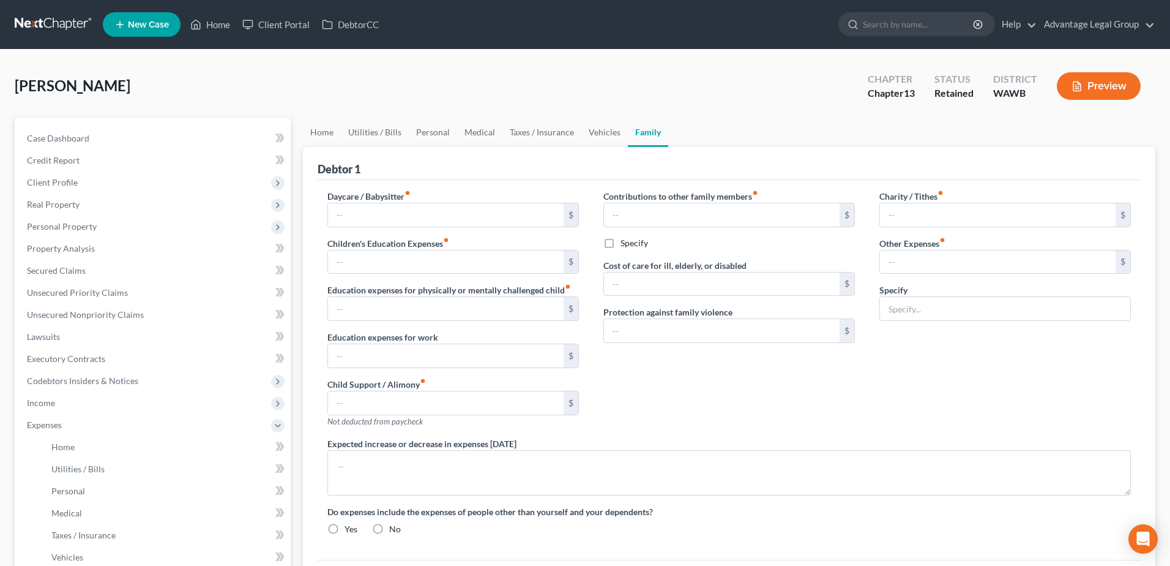
radio input "true"
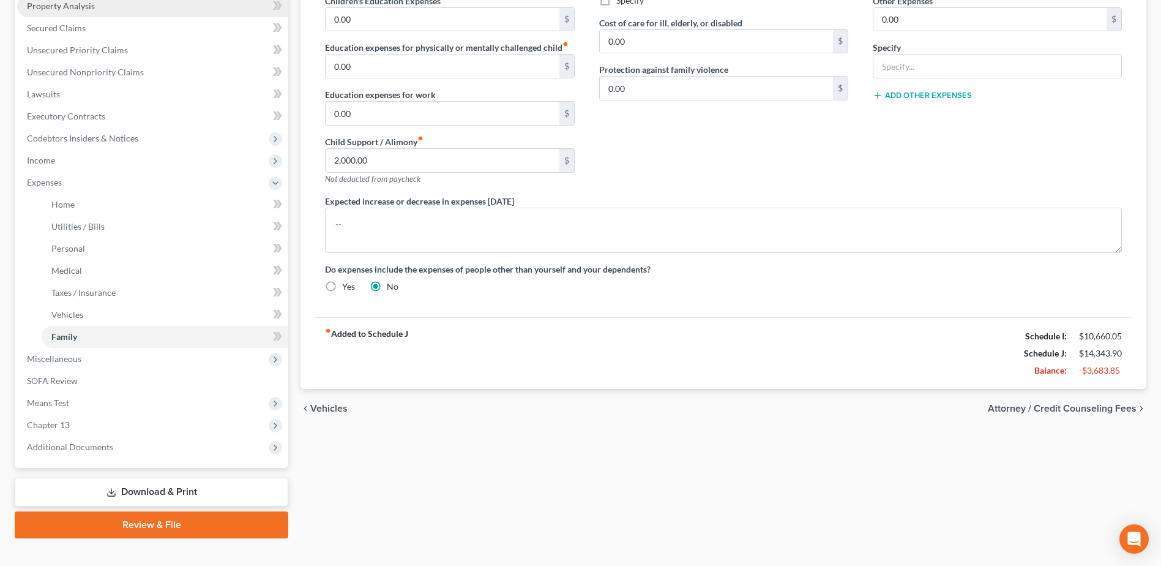
scroll to position [261, 0]
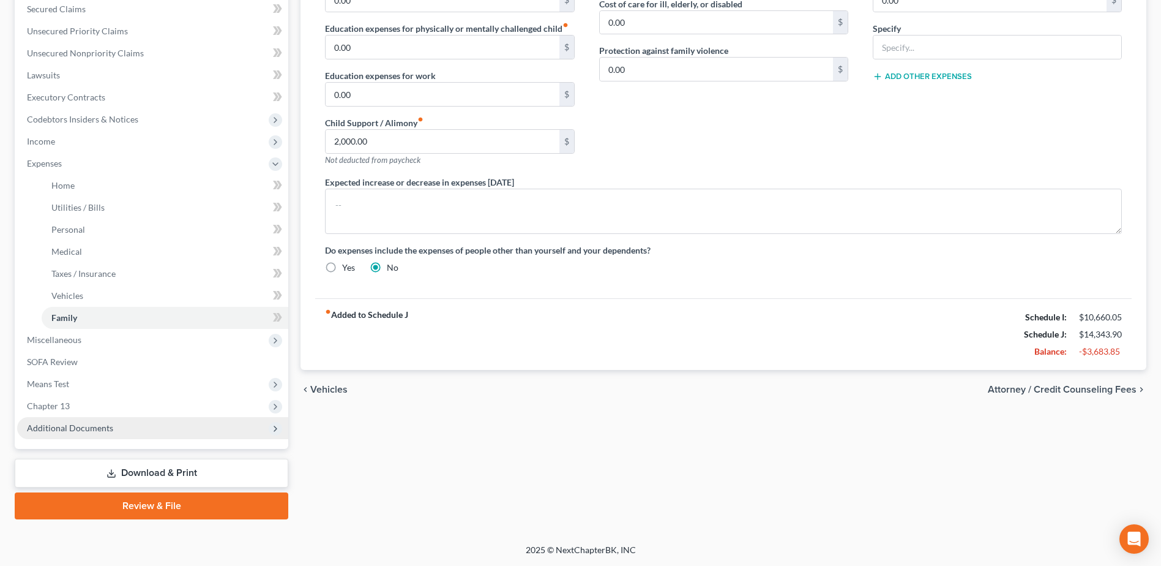
click at [79, 427] on span "Additional Documents" at bounding box center [70, 427] width 86 height 10
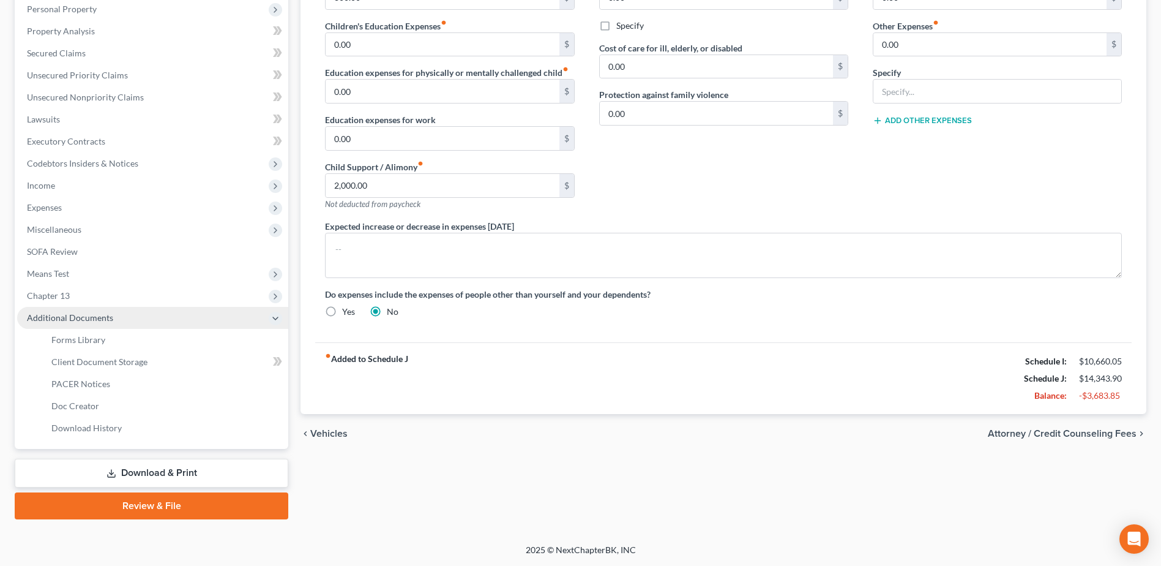
scroll to position [217, 0]
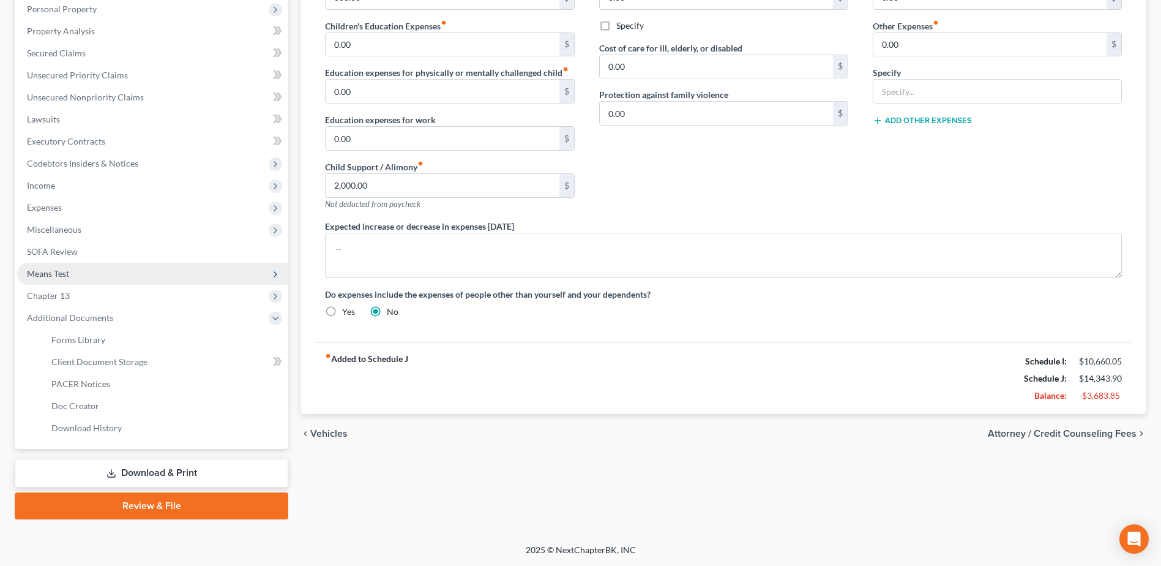
click at [57, 281] on span "Means Test" at bounding box center [152, 274] width 271 height 22
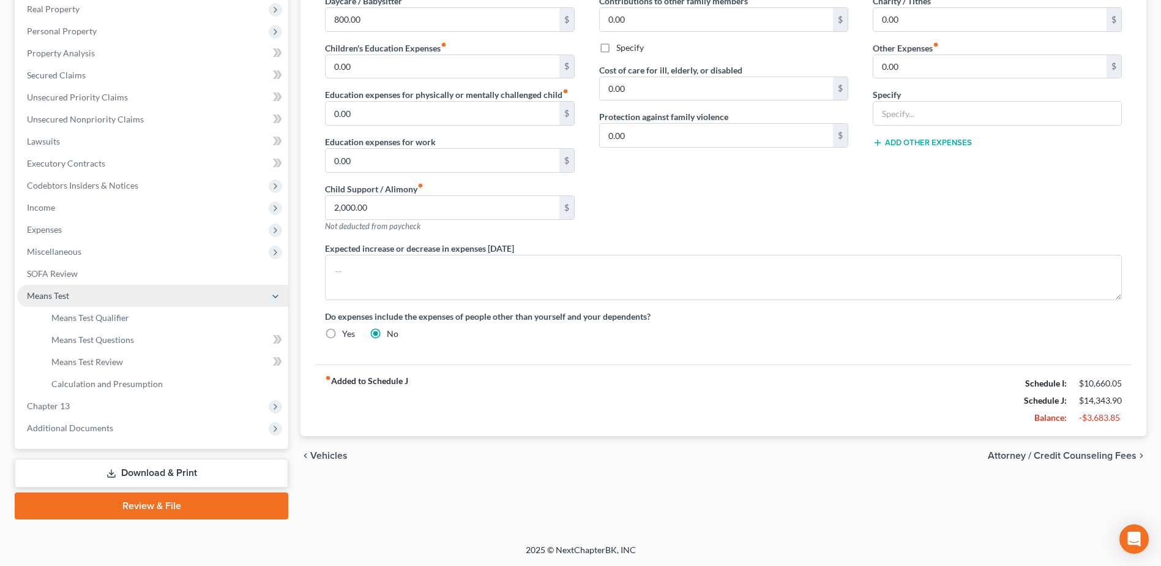
scroll to position [195, 0]
click at [100, 384] on span "Calculation and Presumption" at bounding box center [106, 383] width 111 height 10
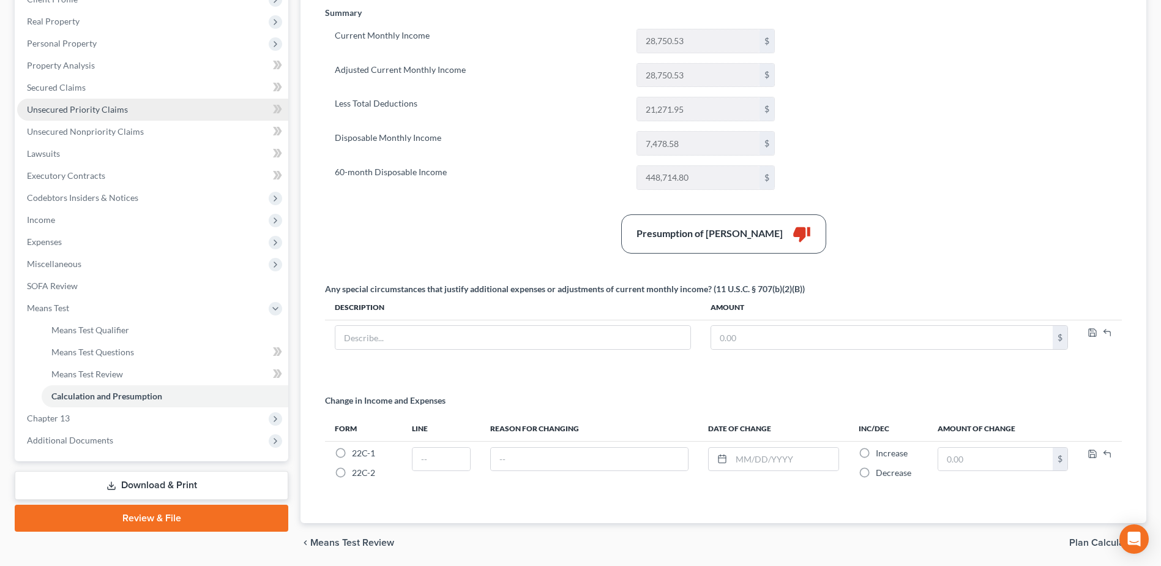
scroll to position [184, 0]
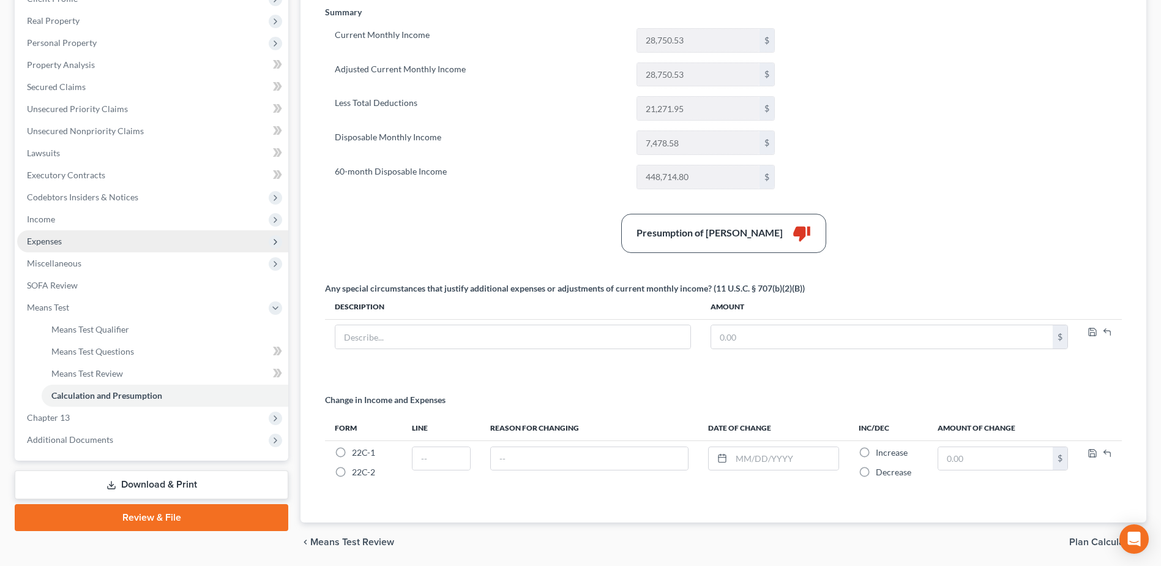
click at [36, 241] on span "Expenses" at bounding box center [44, 241] width 35 height 10
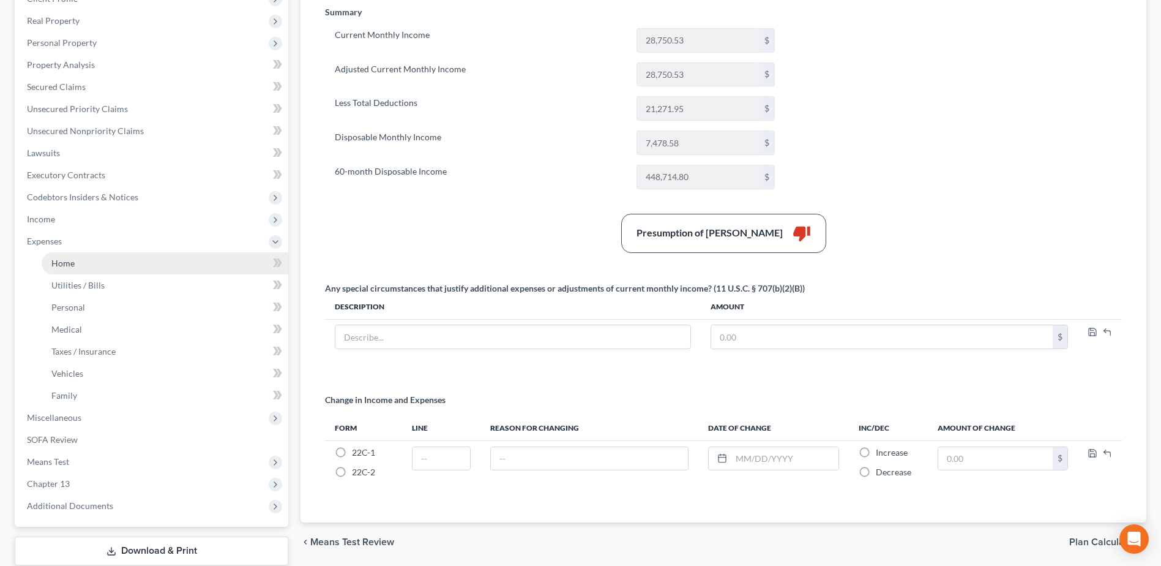
click at [68, 268] on link "Home" at bounding box center [165, 263] width 247 height 22
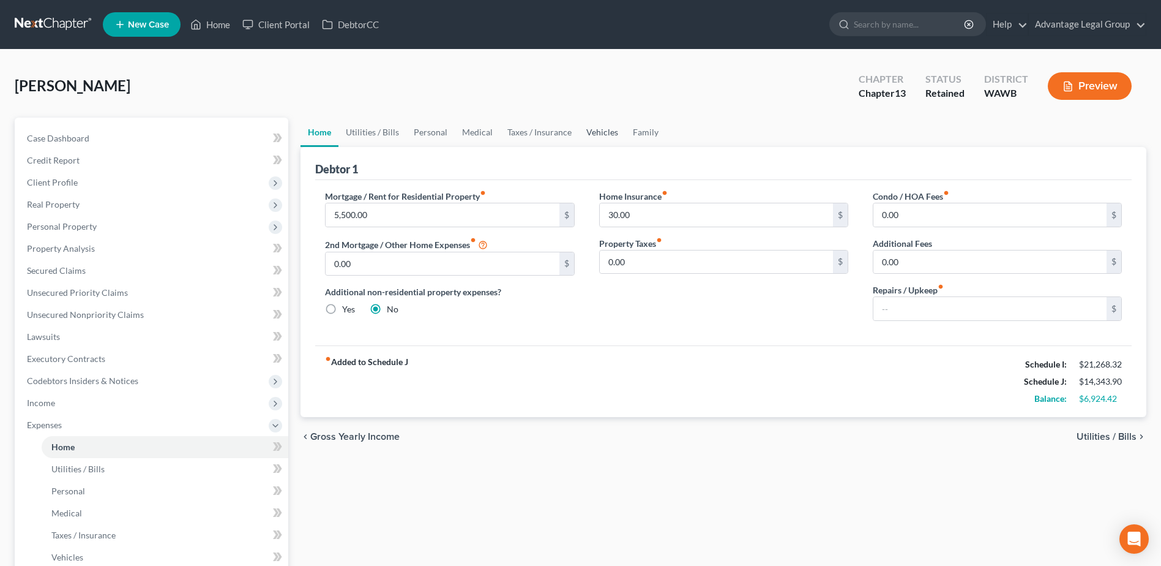
click at [605, 138] on link "Vehicles" at bounding box center [602, 132] width 47 height 29
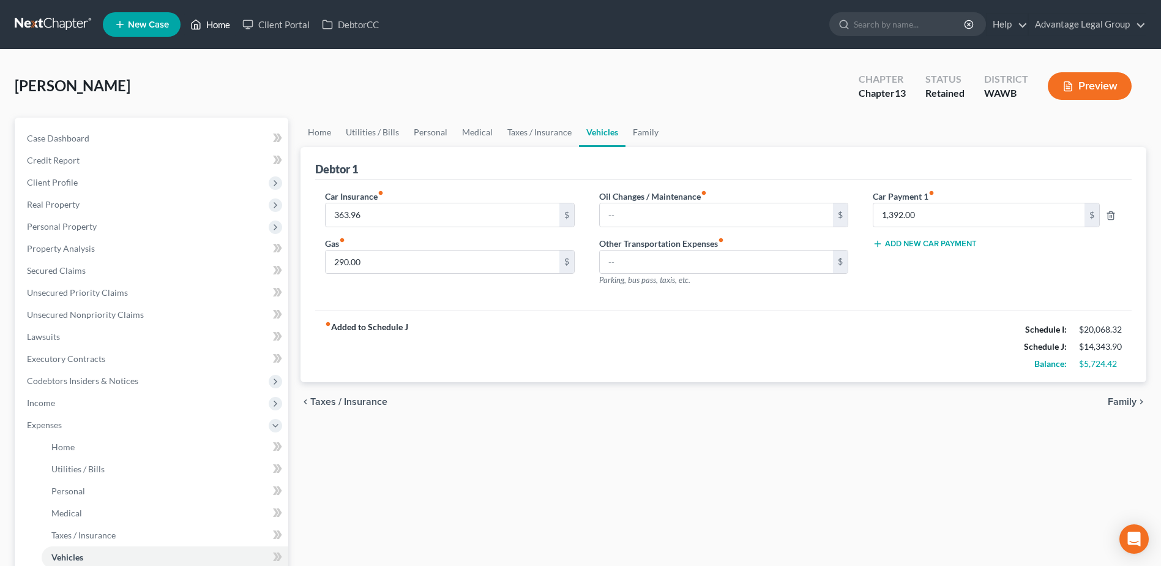
click at [225, 29] on link "Home" at bounding box center [210, 24] width 52 height 22
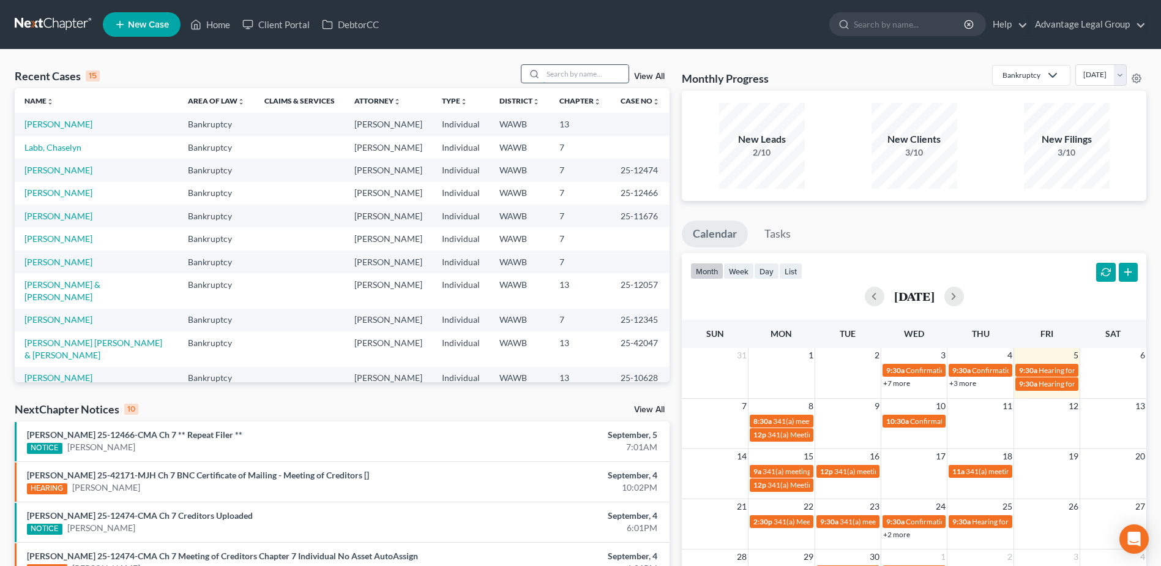
click at [556, 73] on input "search" at bounding box center [586, 74] width 86 height 18
type input "[PERSON_NAME]"
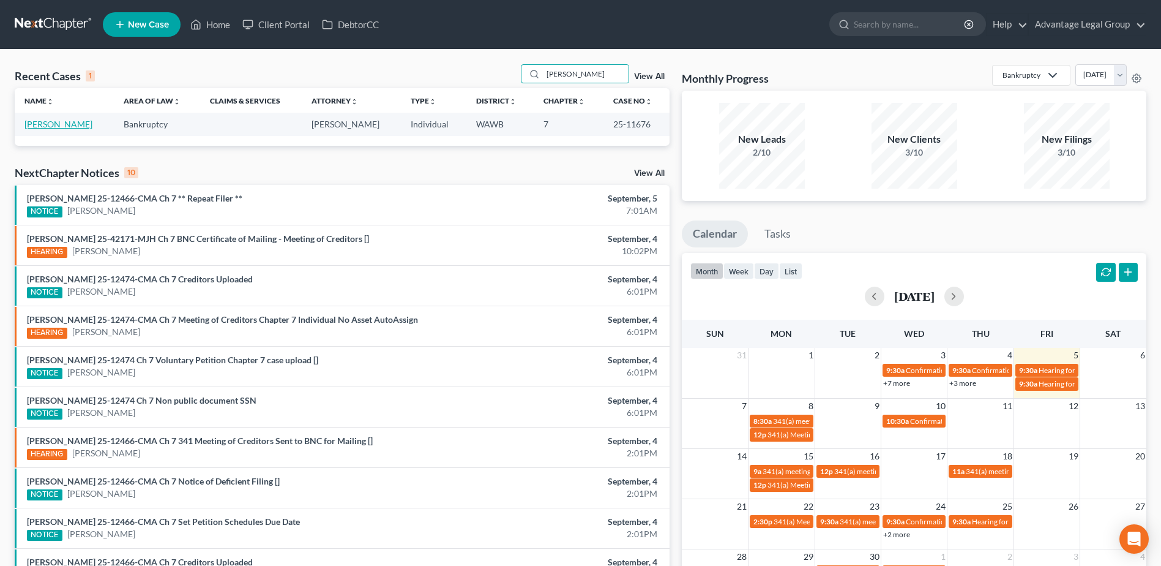
click at [54, 124] on link "[PERSON_NAME]" at bounding box center [58, 124] width 68 height 10
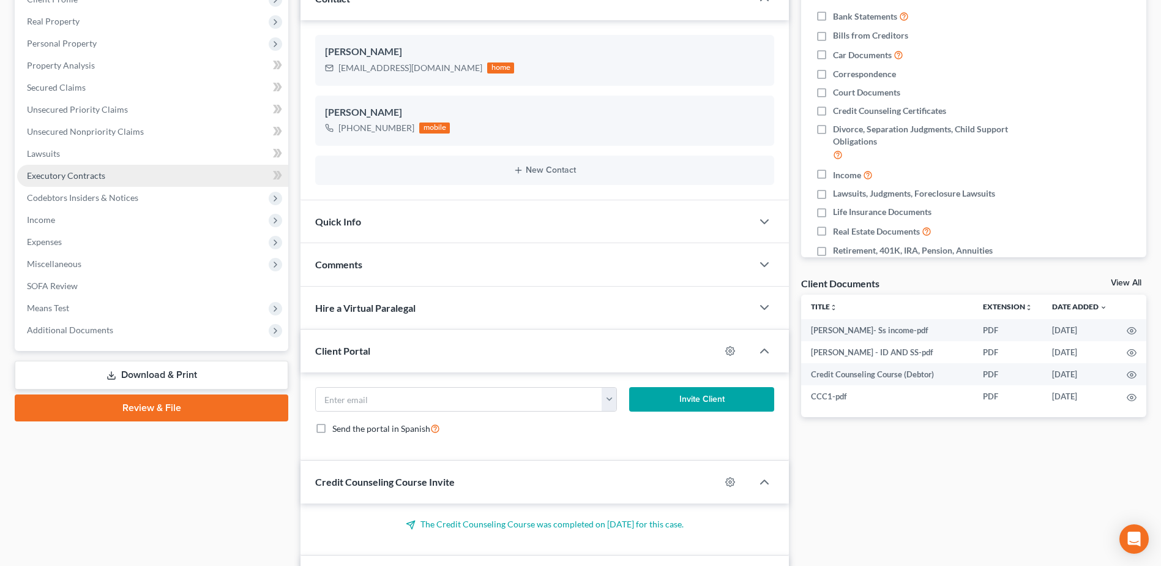
scroll to position [193, 0]
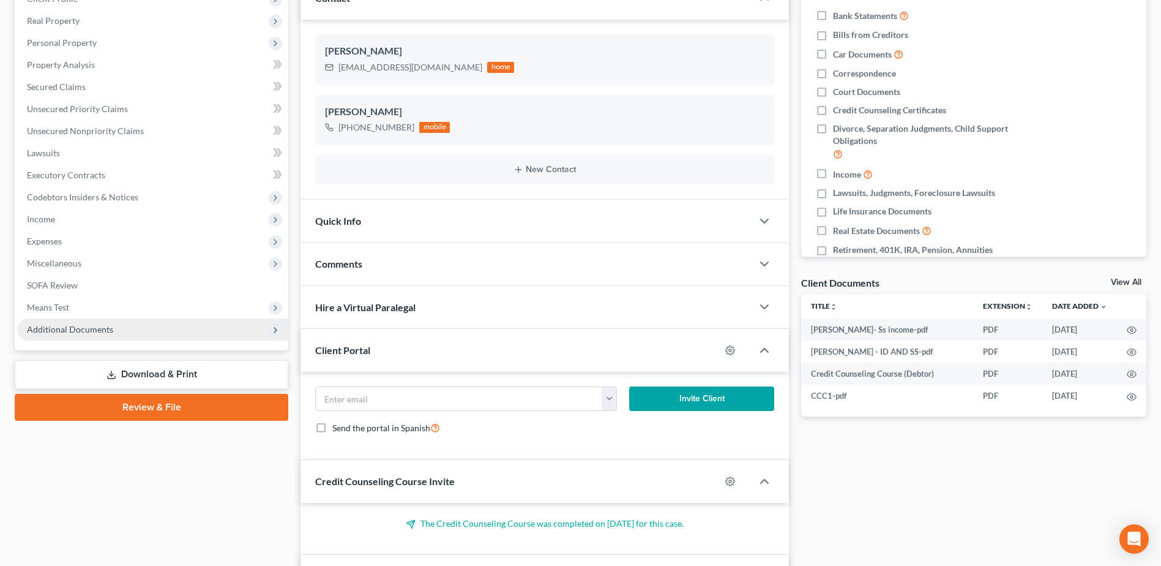
click at [78, 328] on span "Additional Documents" at bounding box center [70, 329] width 86 height 10
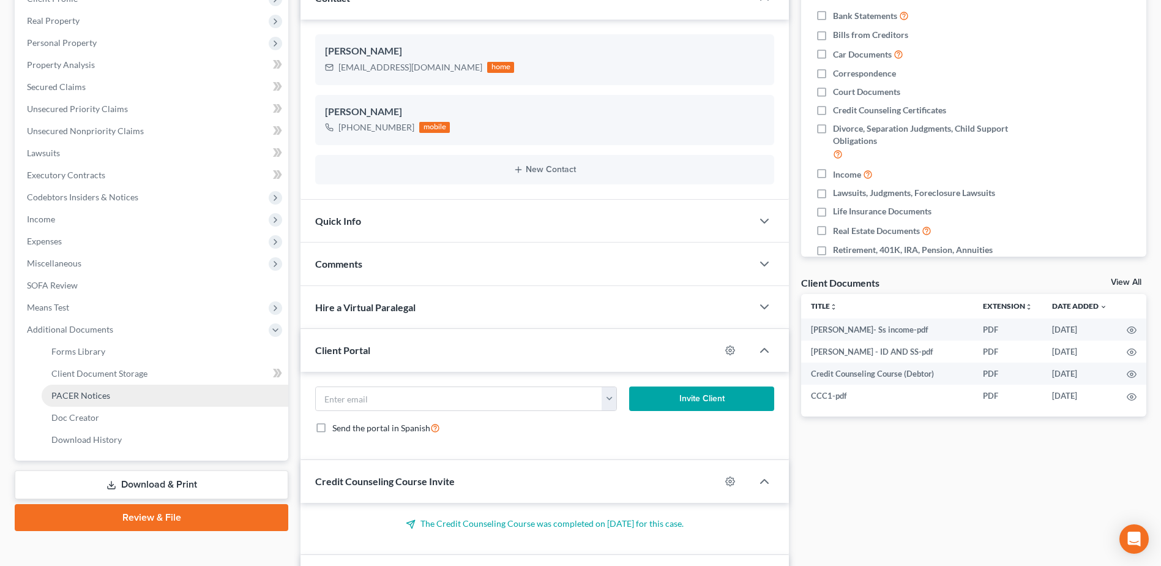
click at [105, 392] on span "PACER Notices" at bounding box center [80, 395] width 59 height 10
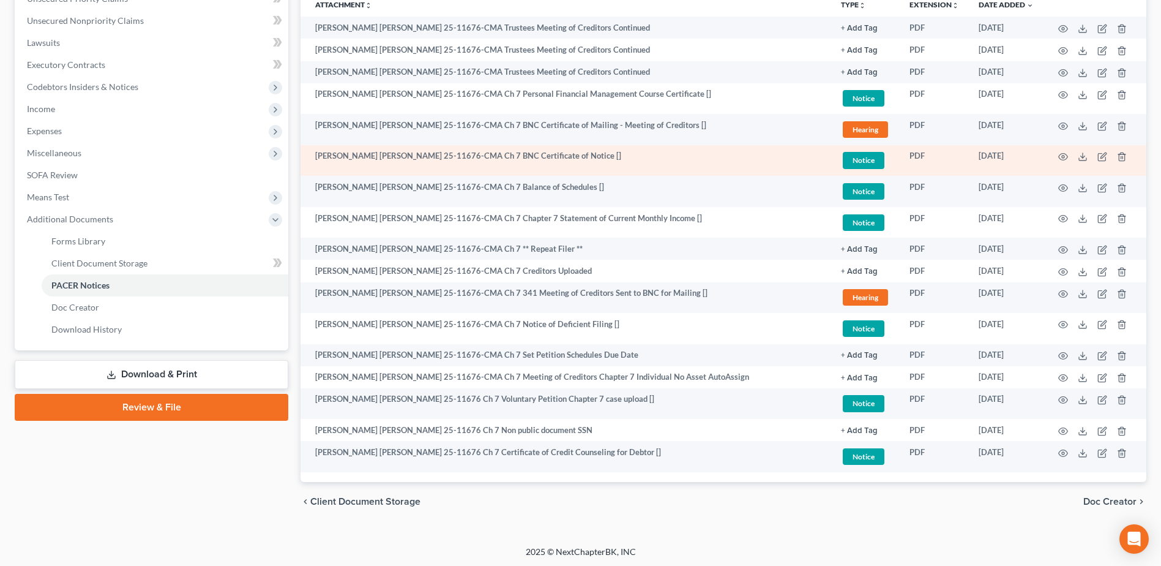
scroll to position [296, 0]
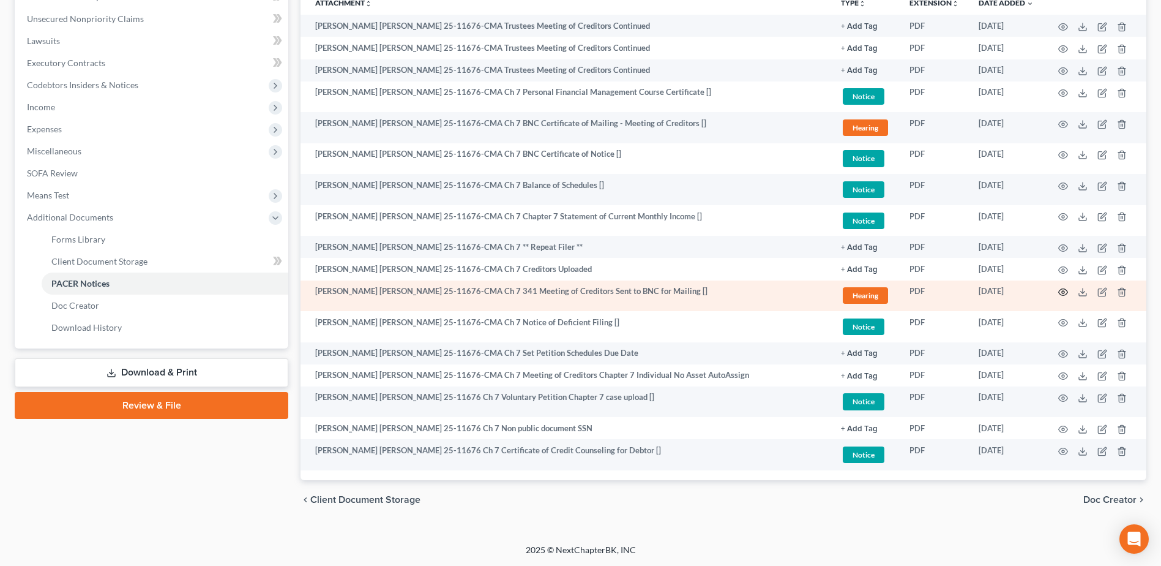
click at [1060, 291] on icon "button" at bounding box center [1063, 292] width 9 height 7
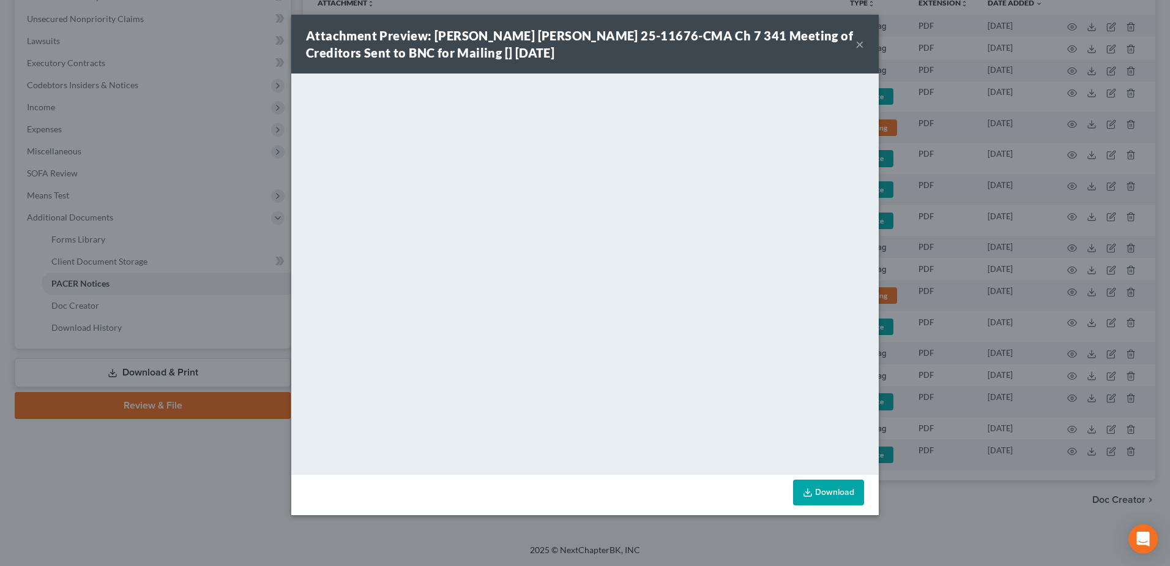
click at [861, 43] on button "×" at bounding box center [860, 44] width 9 height 15
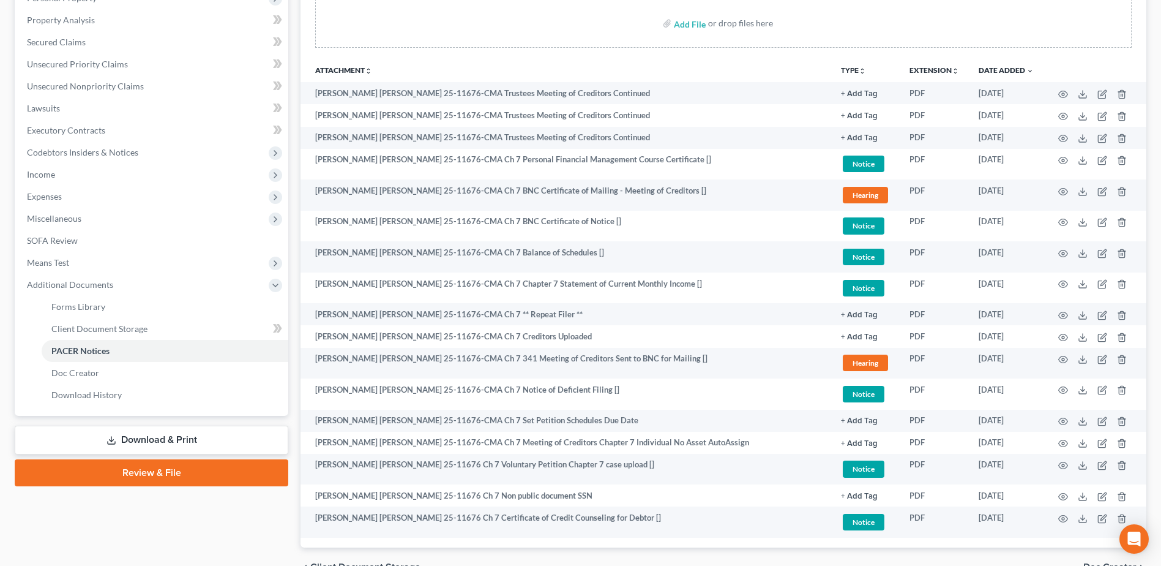
scroll to position [245, 0]
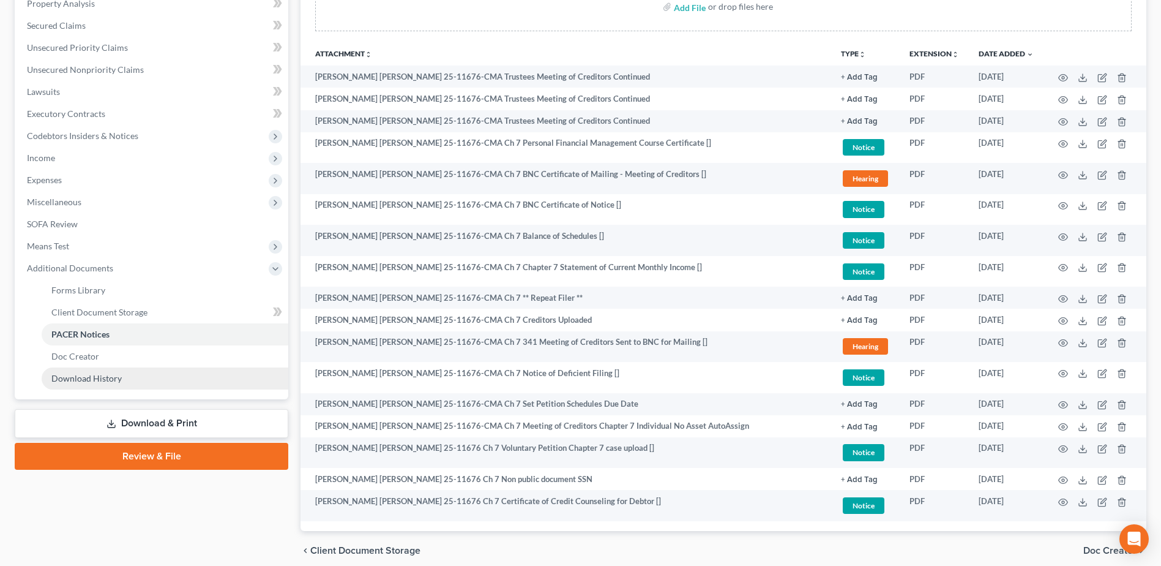
click at [88, 382] on span "Download History" at bounding box center [86, 378] width 70 height 10
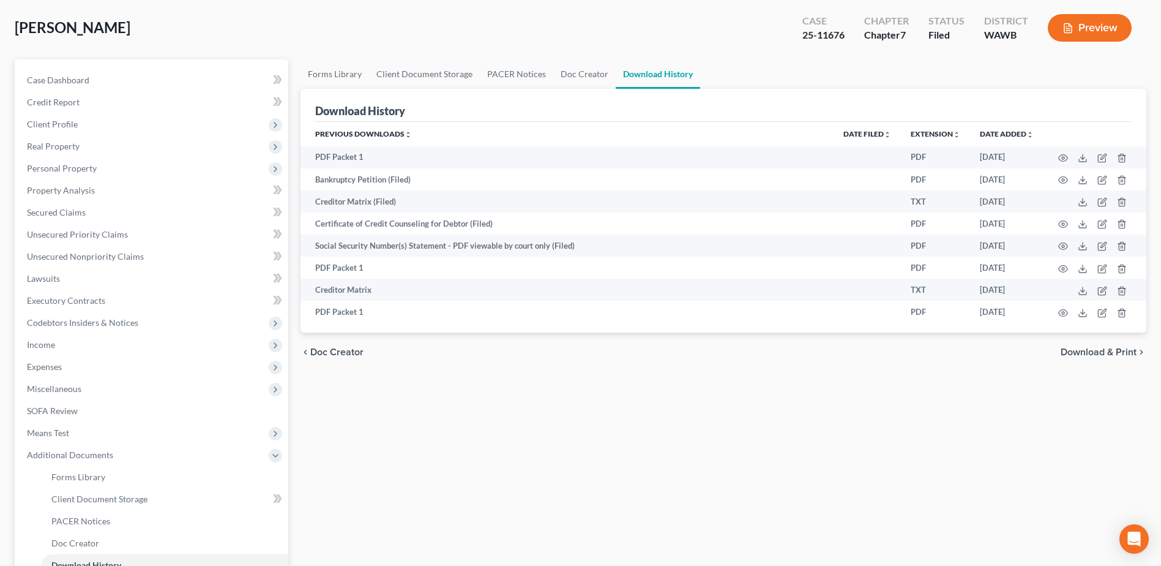
scroll to position [184, 0]
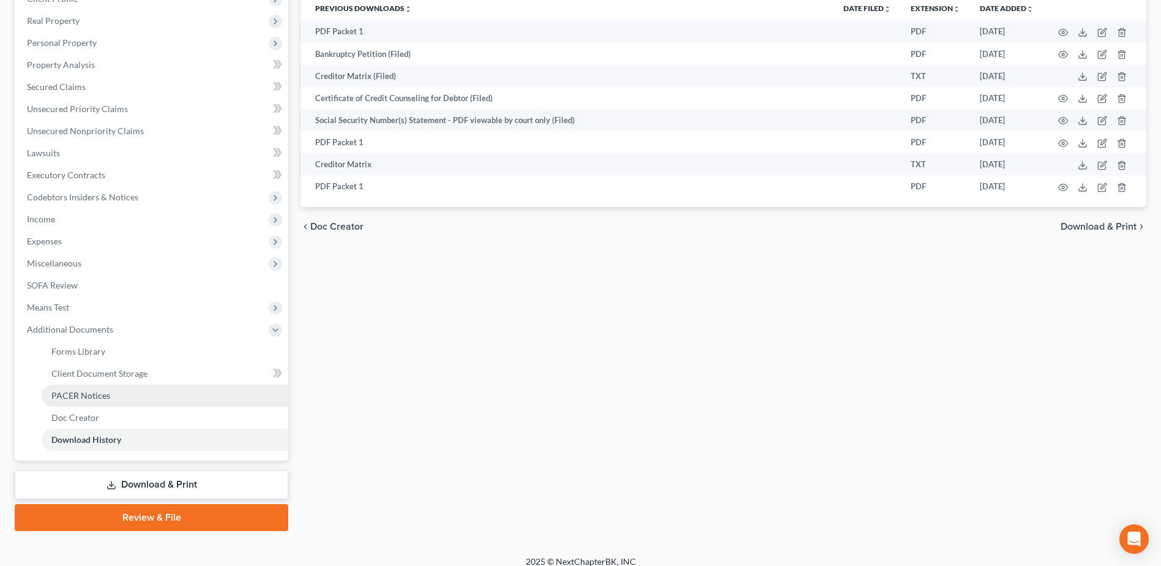
click at [95, 395] on span "PACER Notices" at bounding box center [80, 395] width 59 height 10
